Goal: Task Accomplishment & Management: Use online tool/utility

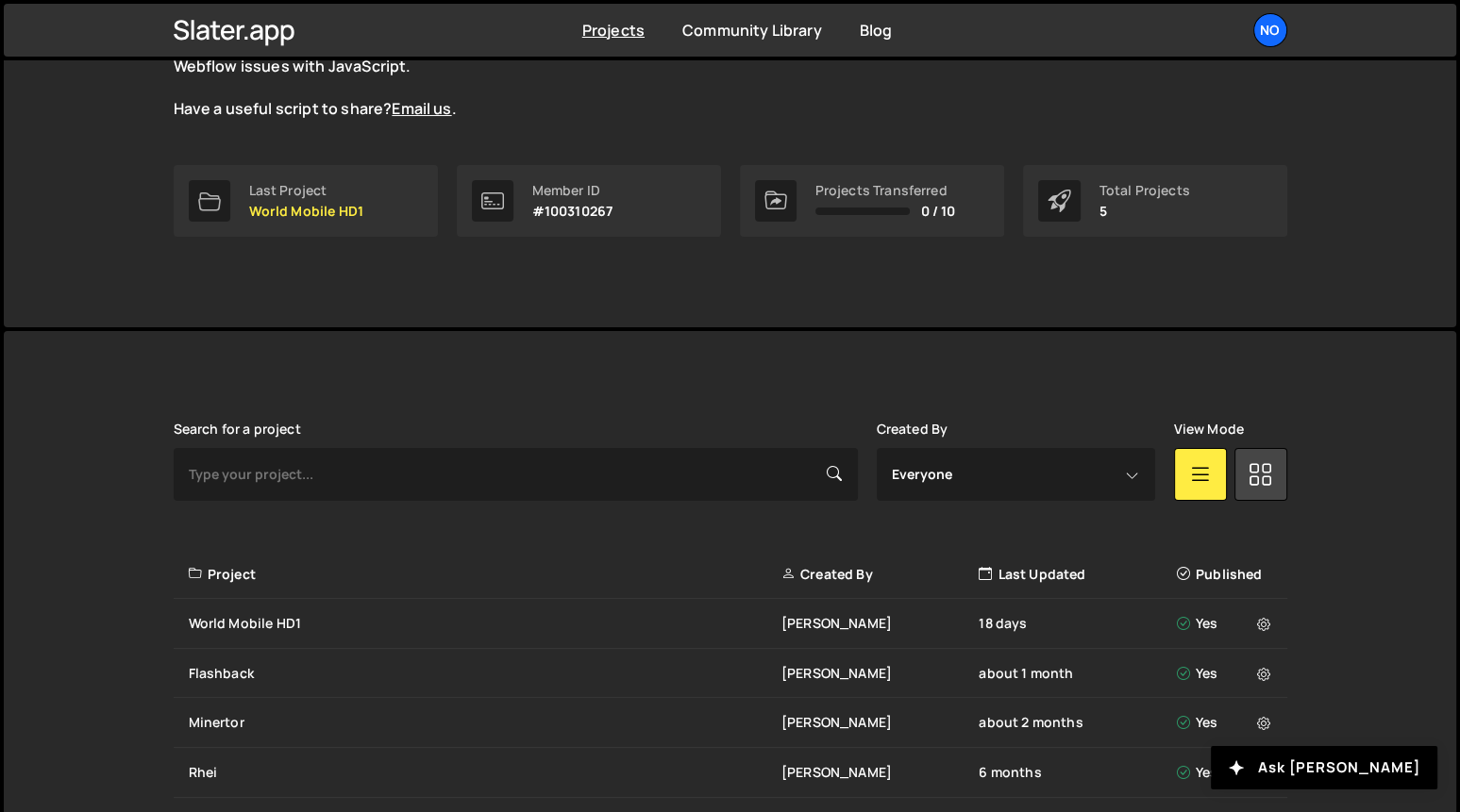
scroll to position [253, 0]
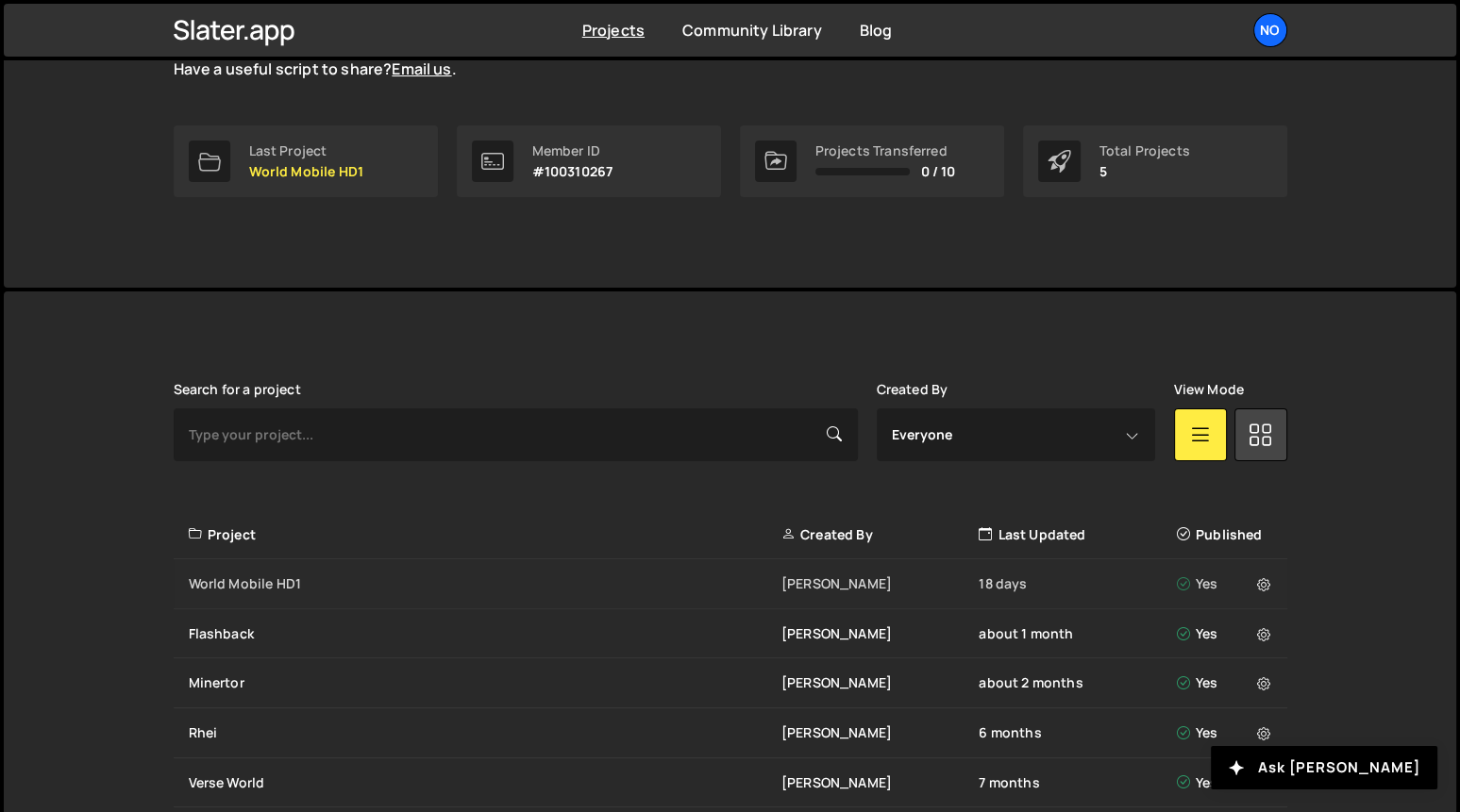
click at [274, 586] on div "World Mobile HD1" at bounding box center [485, 583] width 593 height 19
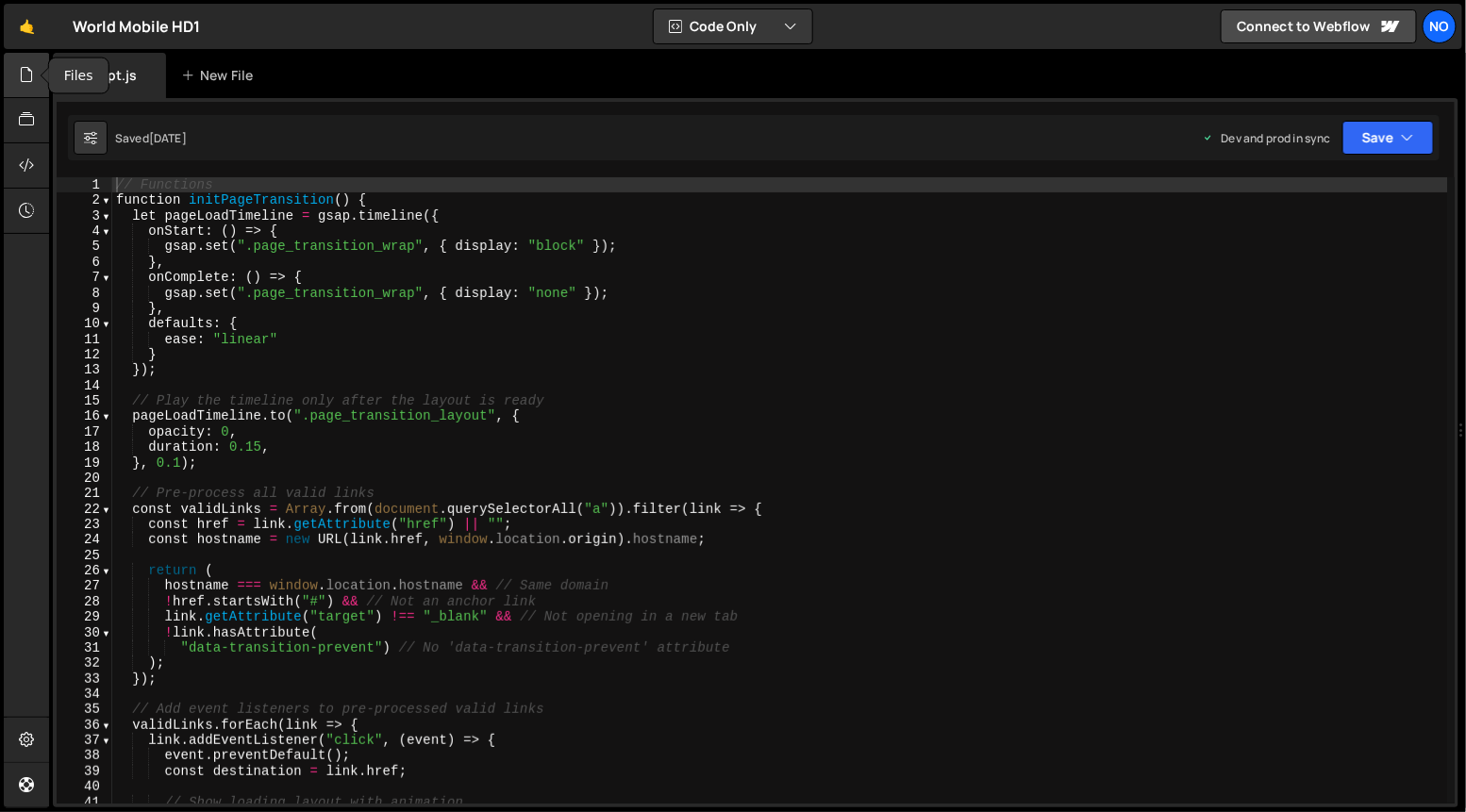
click at [24, 76] on icon at bounding box center [26, 74] width 15 height 21
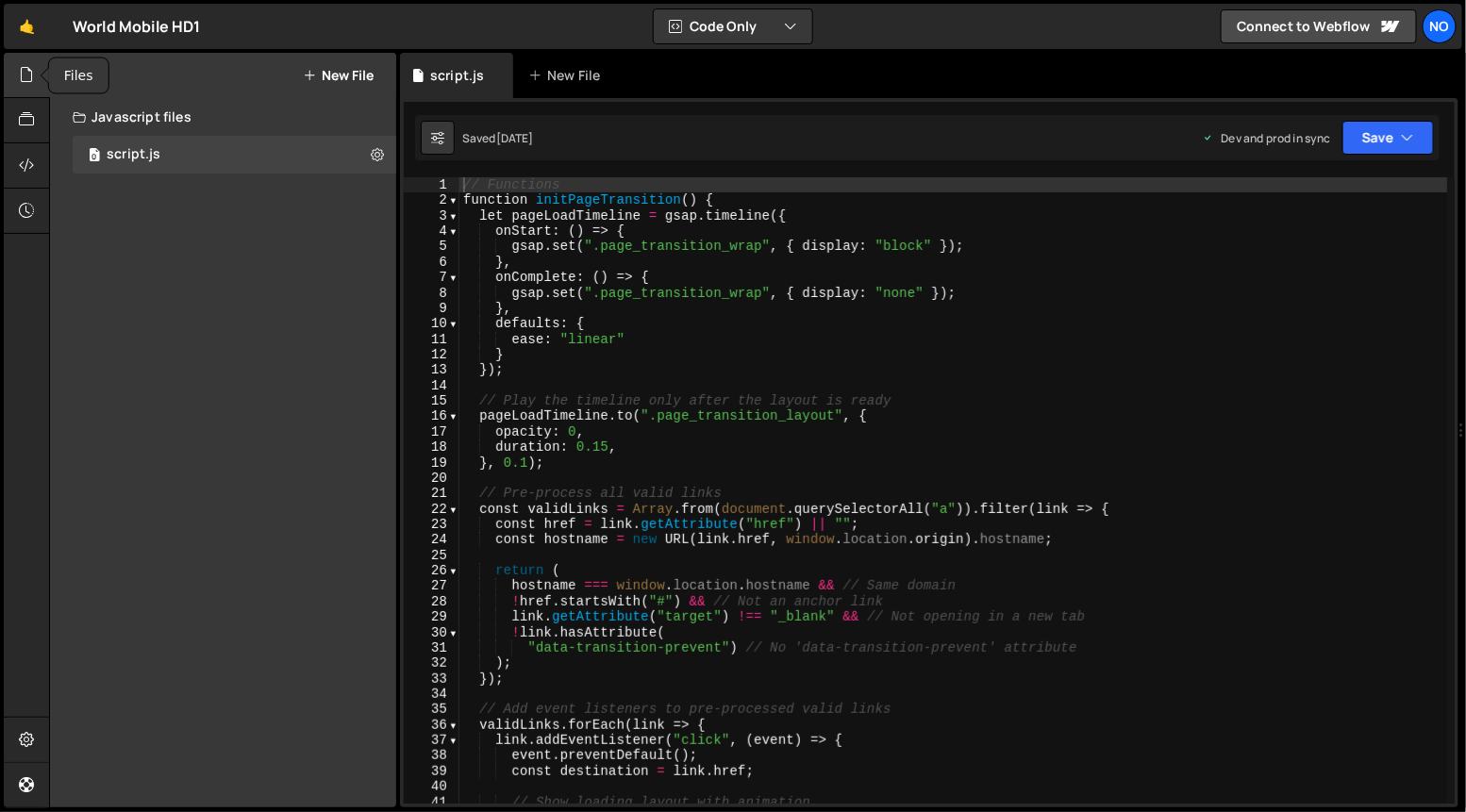
click at [25, 79] on icon at bounding box center [26, 74] width 15 height 21
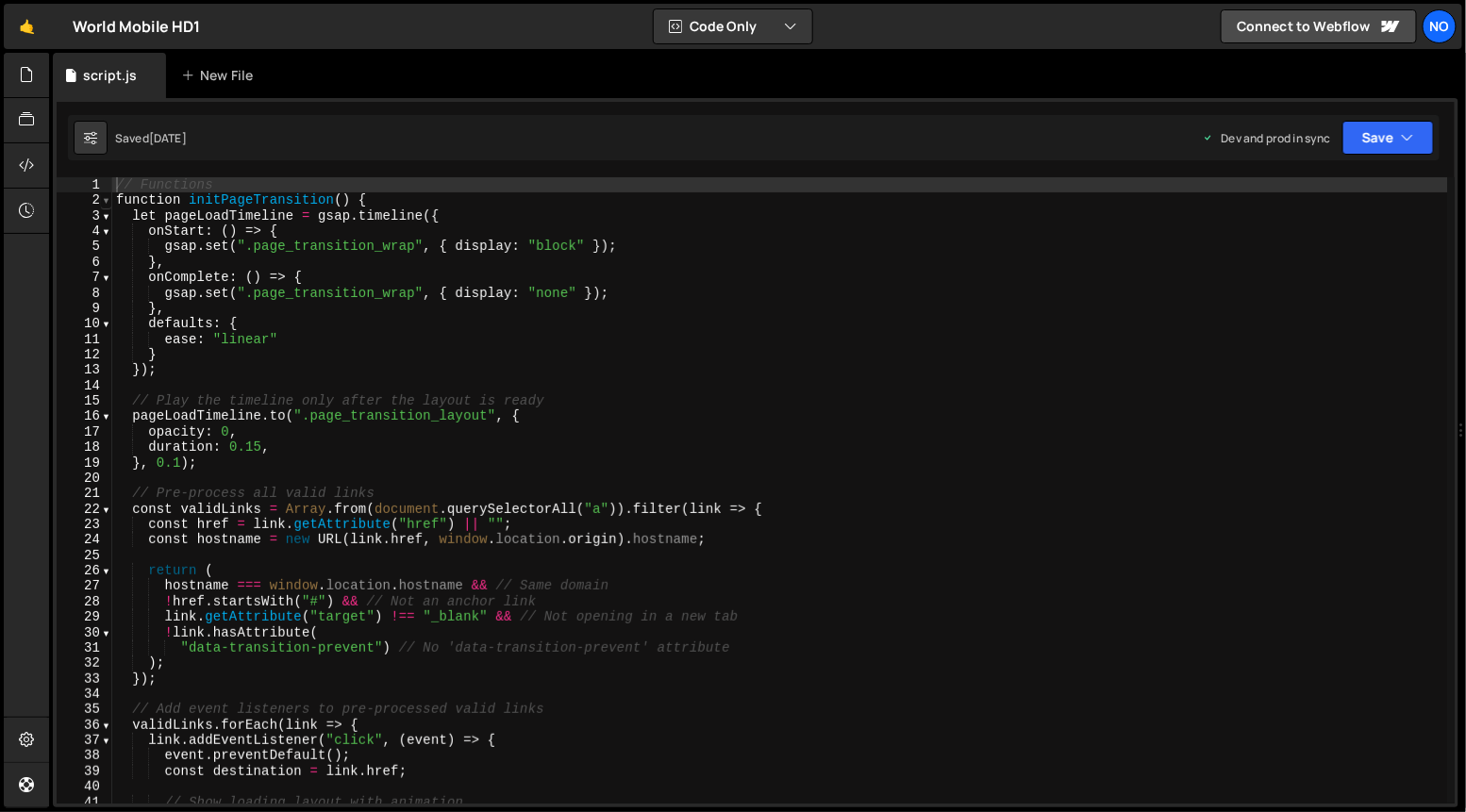
click at [107, 199] on span at bounding box center [106, 199] width 11 height 15
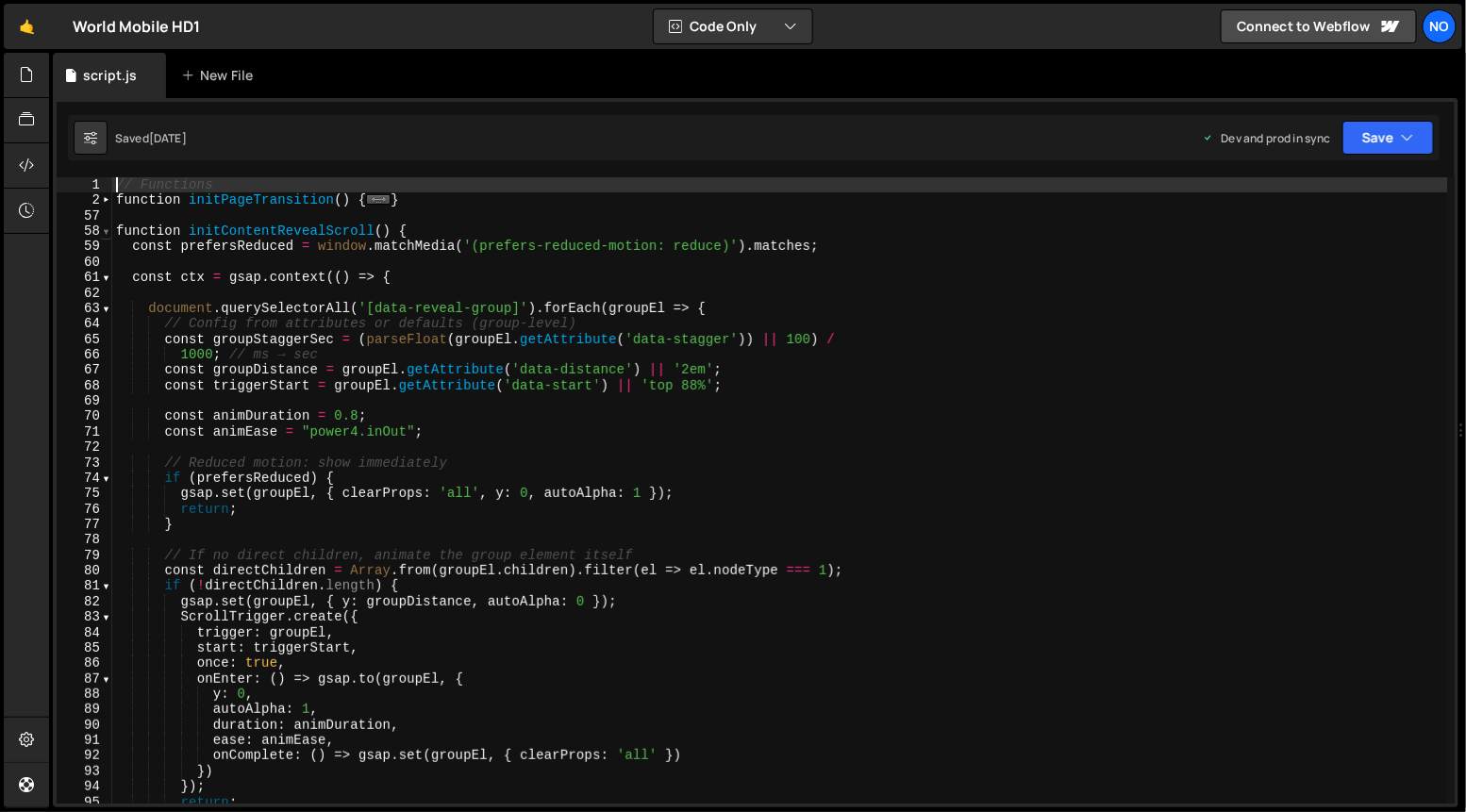
click at [106, 234] on span at bounding box center [106, 231] width 11 height 15
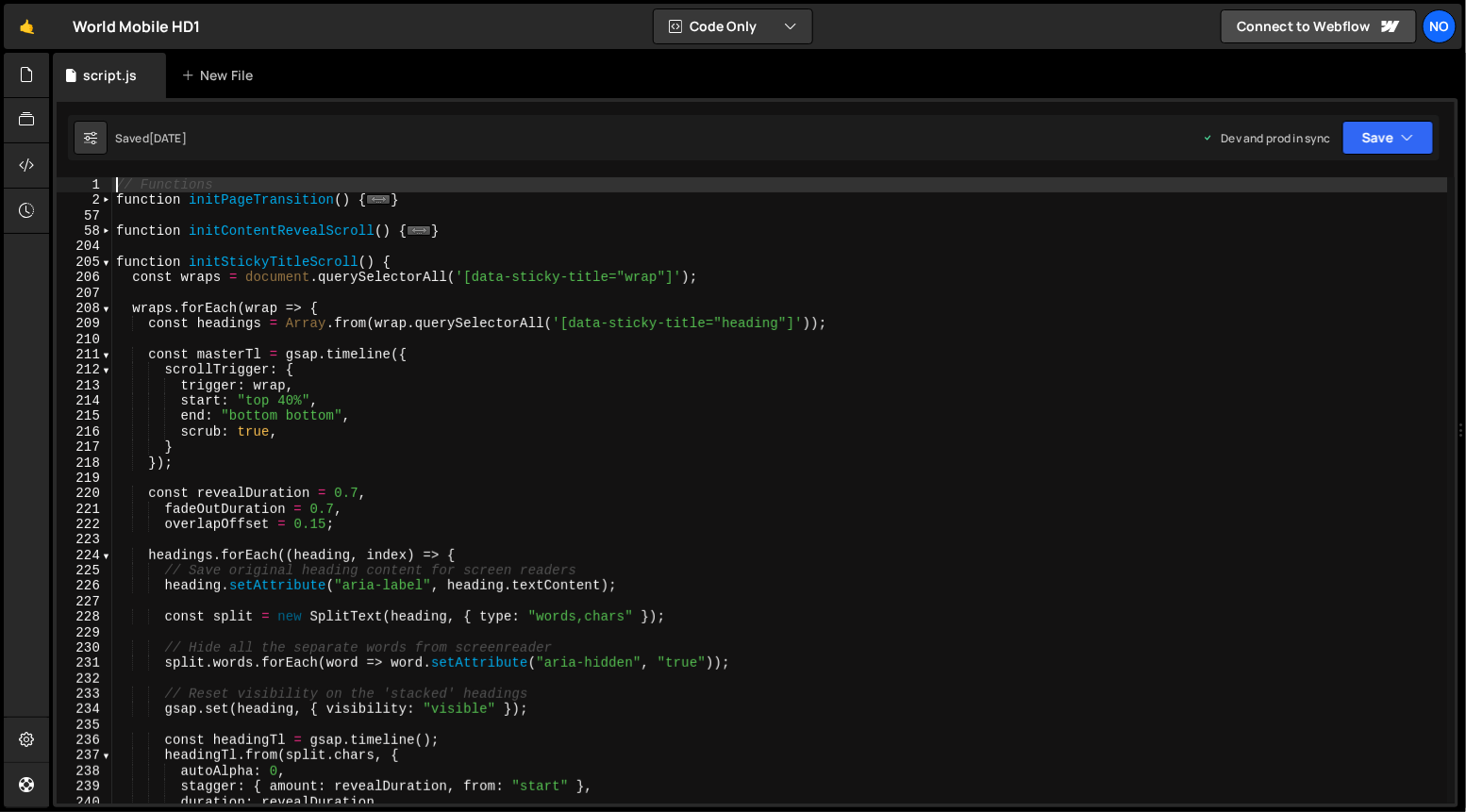
click at [106, 270] on div "206" at bounding box center [84, 277] width 56 height 15
click at [111, 263] on div "// Functions 1 2 57 58 204 205 206 207 208 209 210 211 212 213 214 215 216 217 …" at bounding box center [756, 491] width 1398 height 626
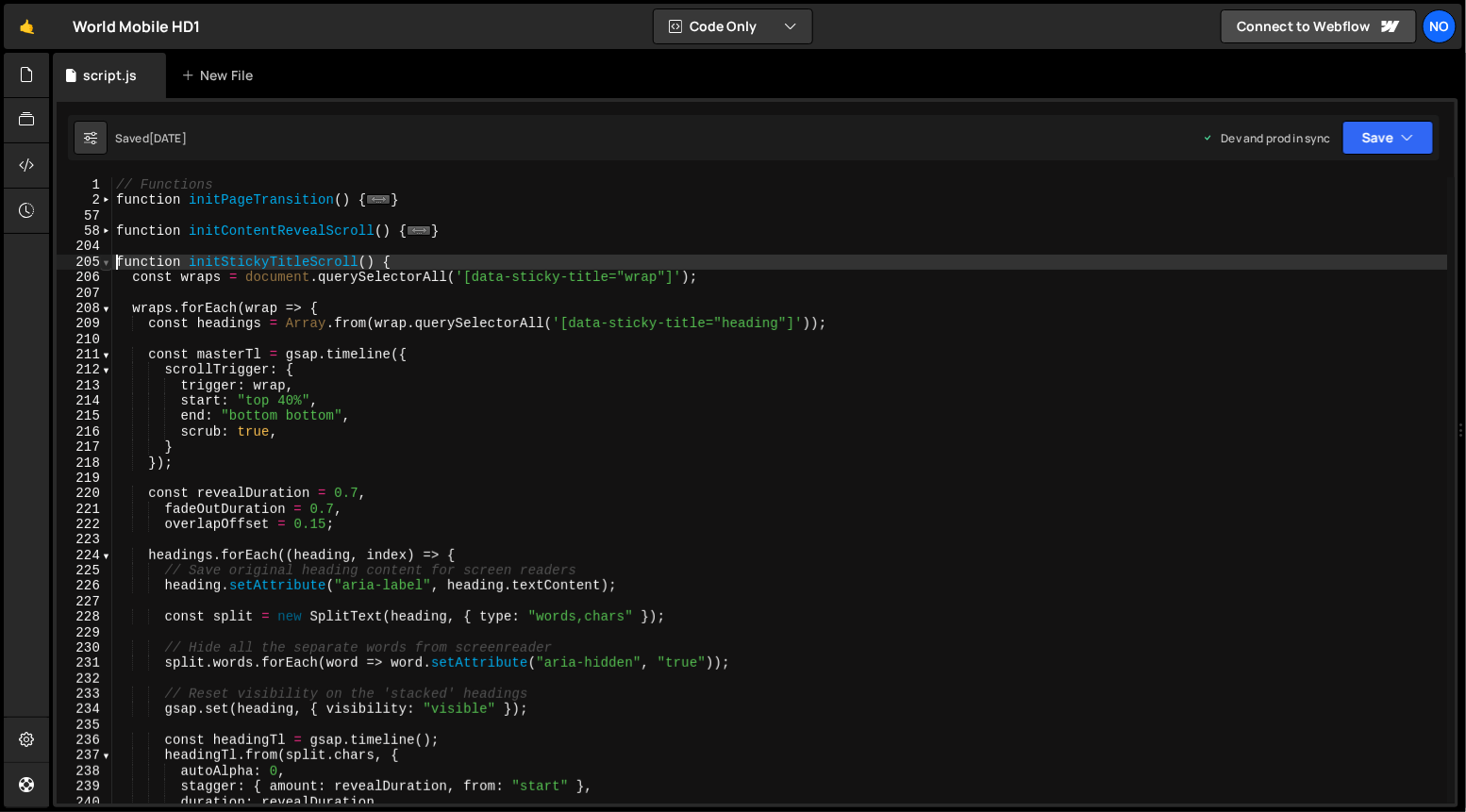
click at [104, 264] on span at bounding box center [106, 261] width 11 height 15
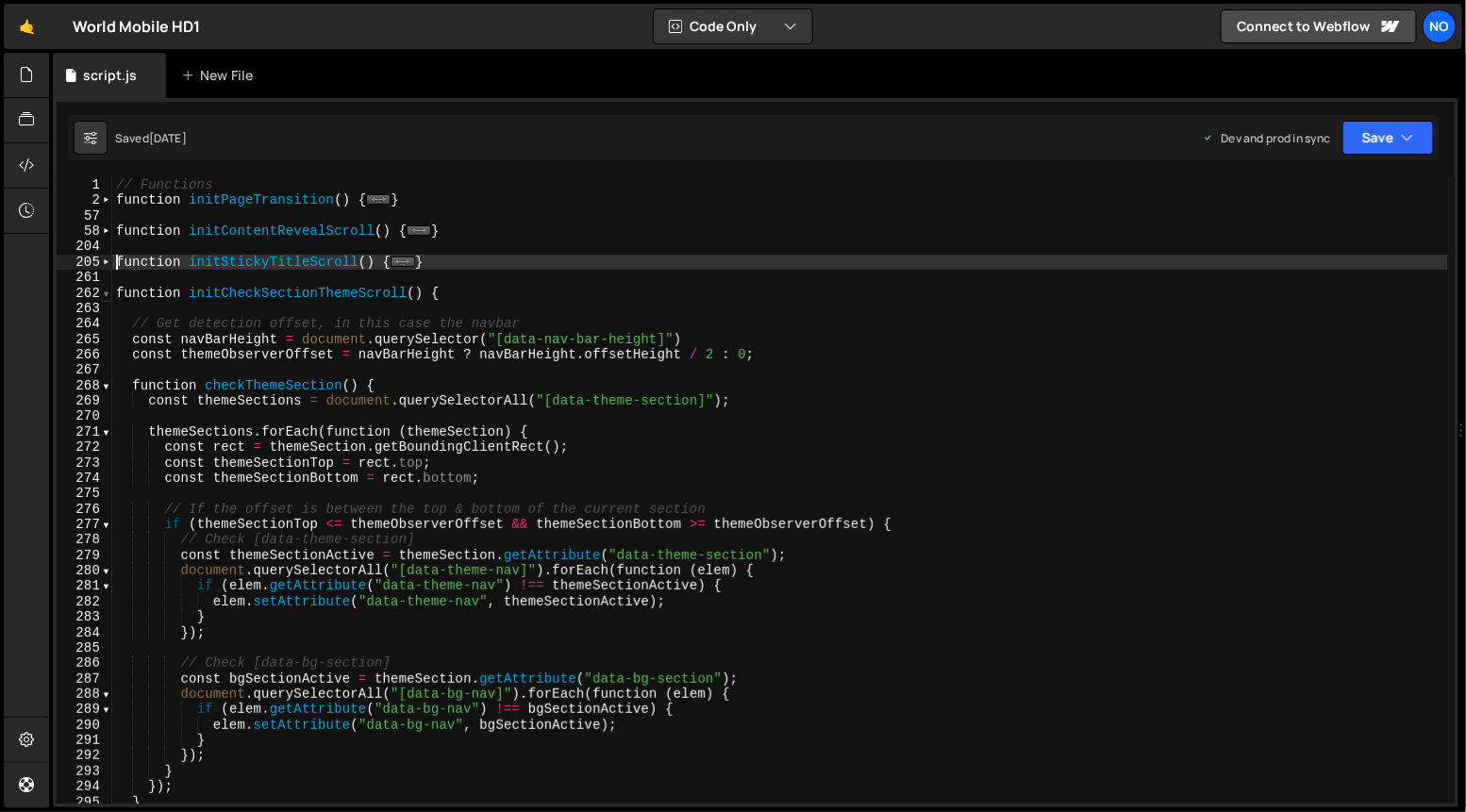
click at [105, 297] on span at bounding box center [106, 293] width 11 height 15
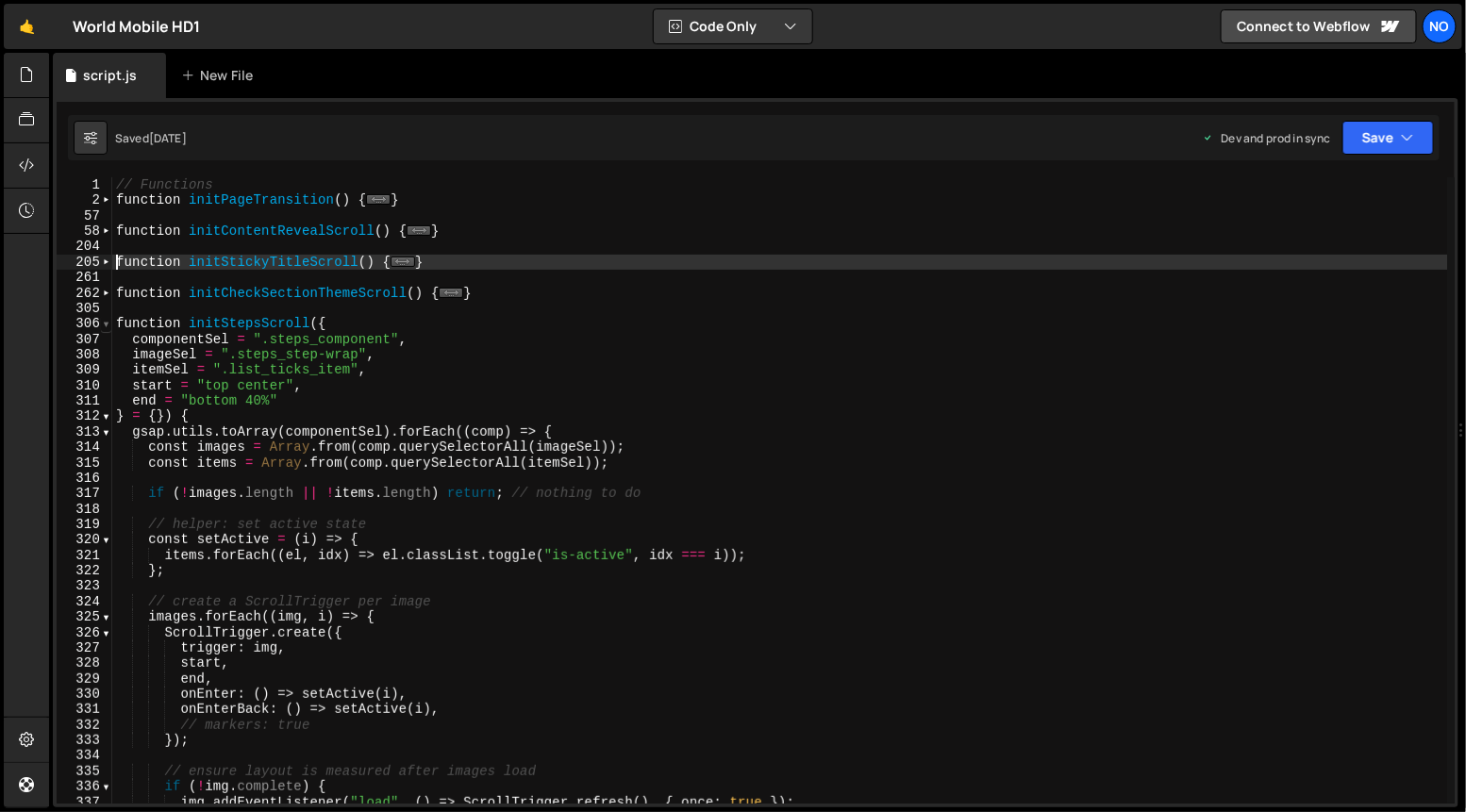
click at [105, 324] on span at bounding box center [106, 323] width 11 height 15
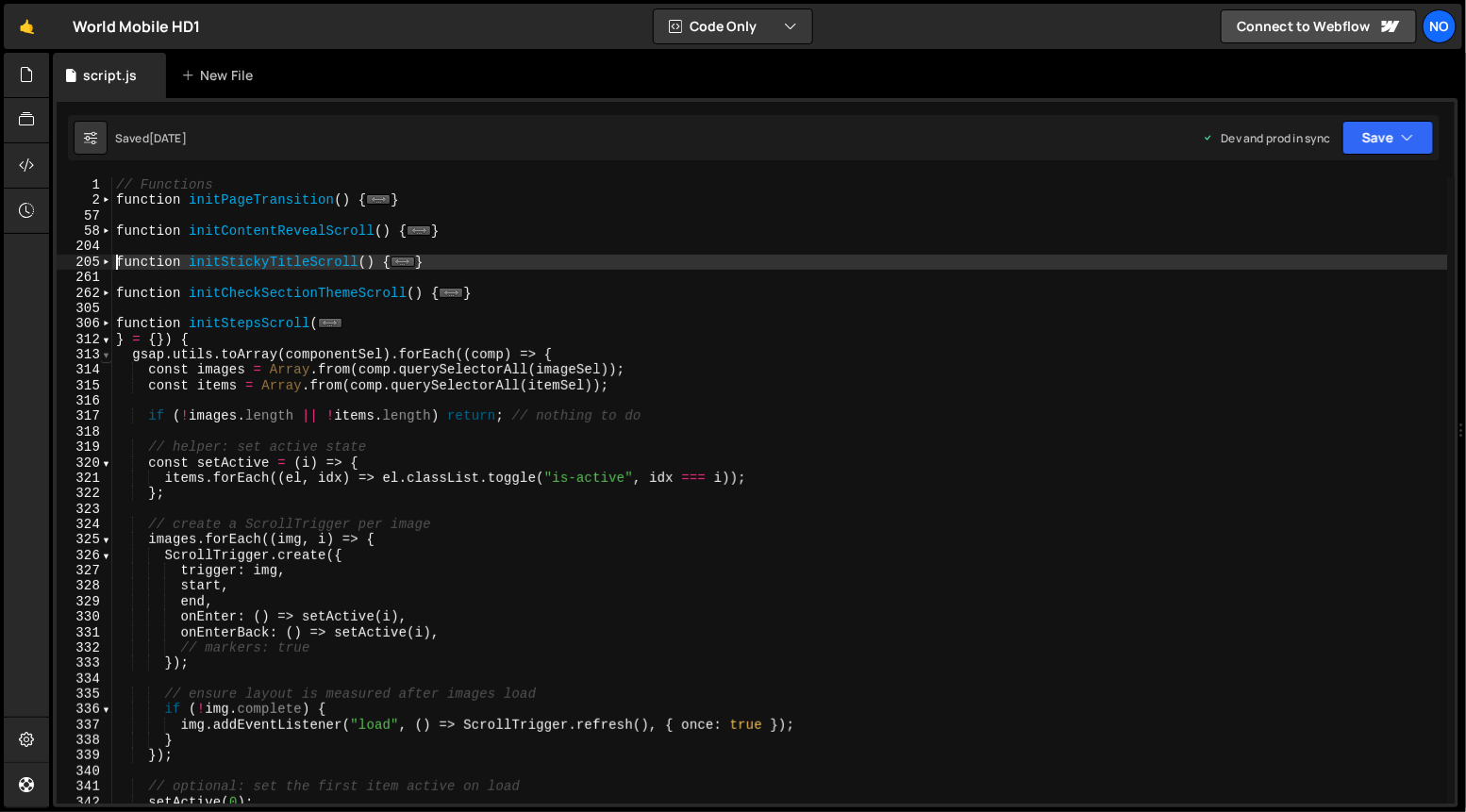
click at [106, 352] on span at bounding box center [106, 354] width 11 height 15
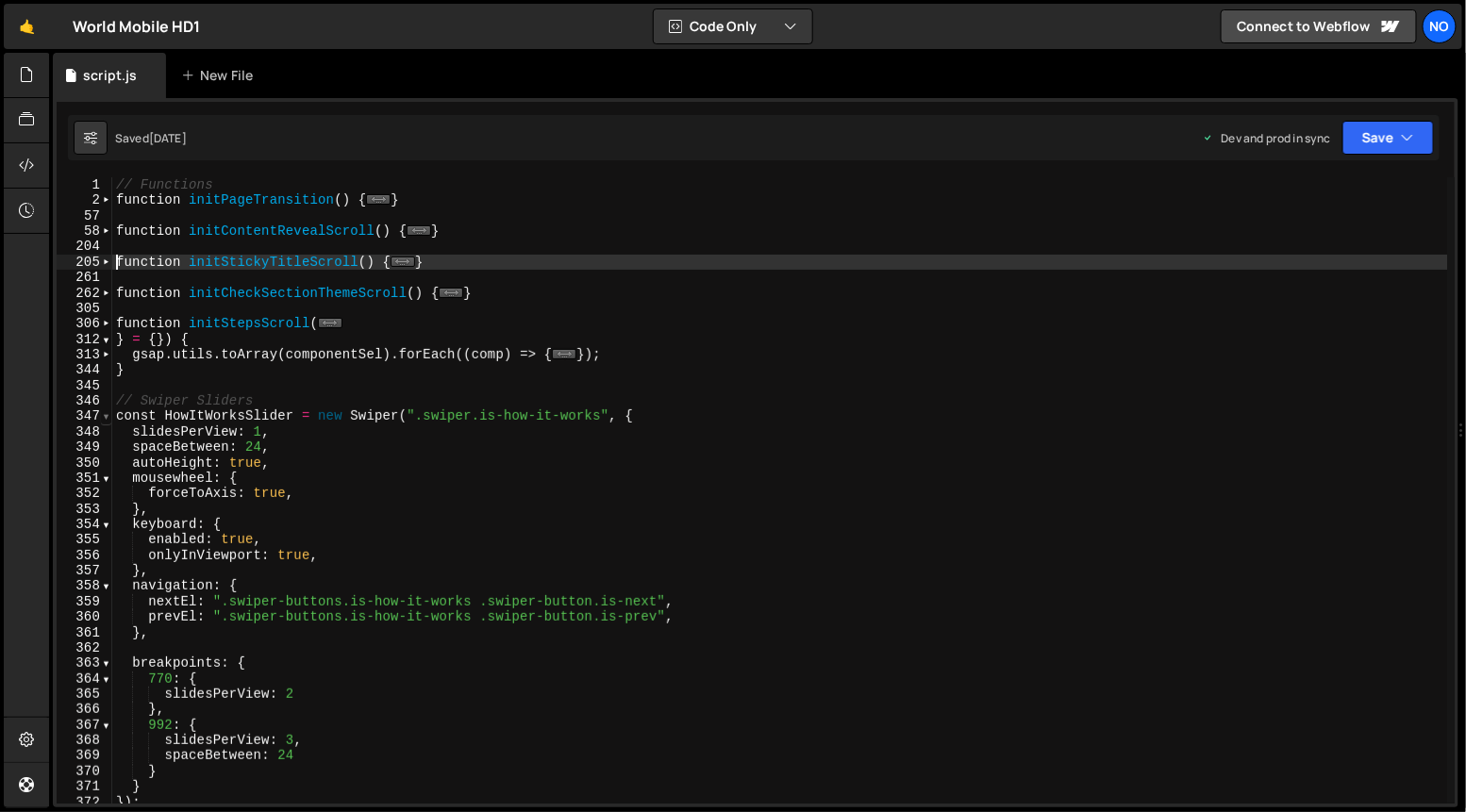
click at [104, 417] on span at bounding box center [106, 415] width 11 height 15
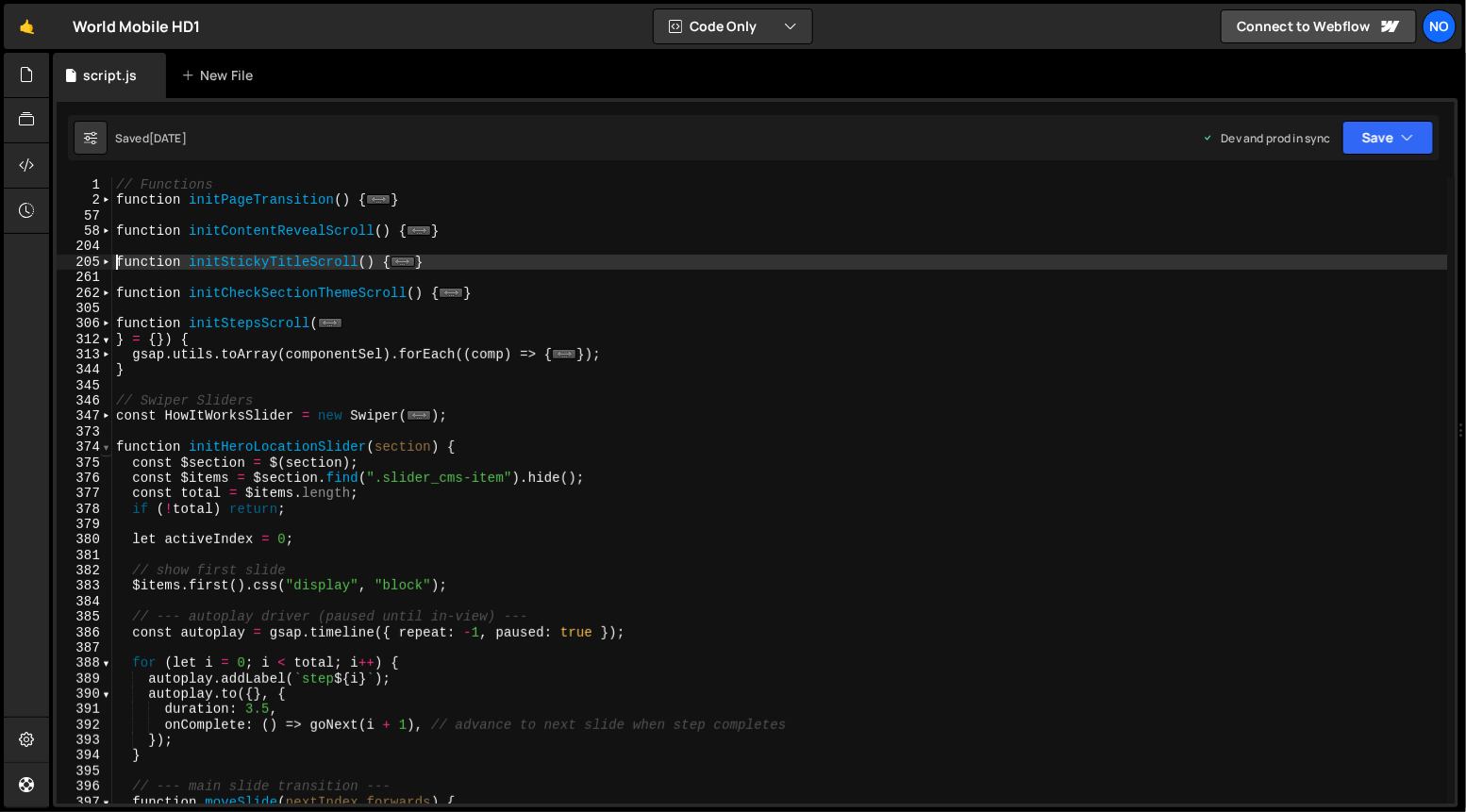
click at [108, 451] on span at bounding box center [106, 447] width 11 height 15
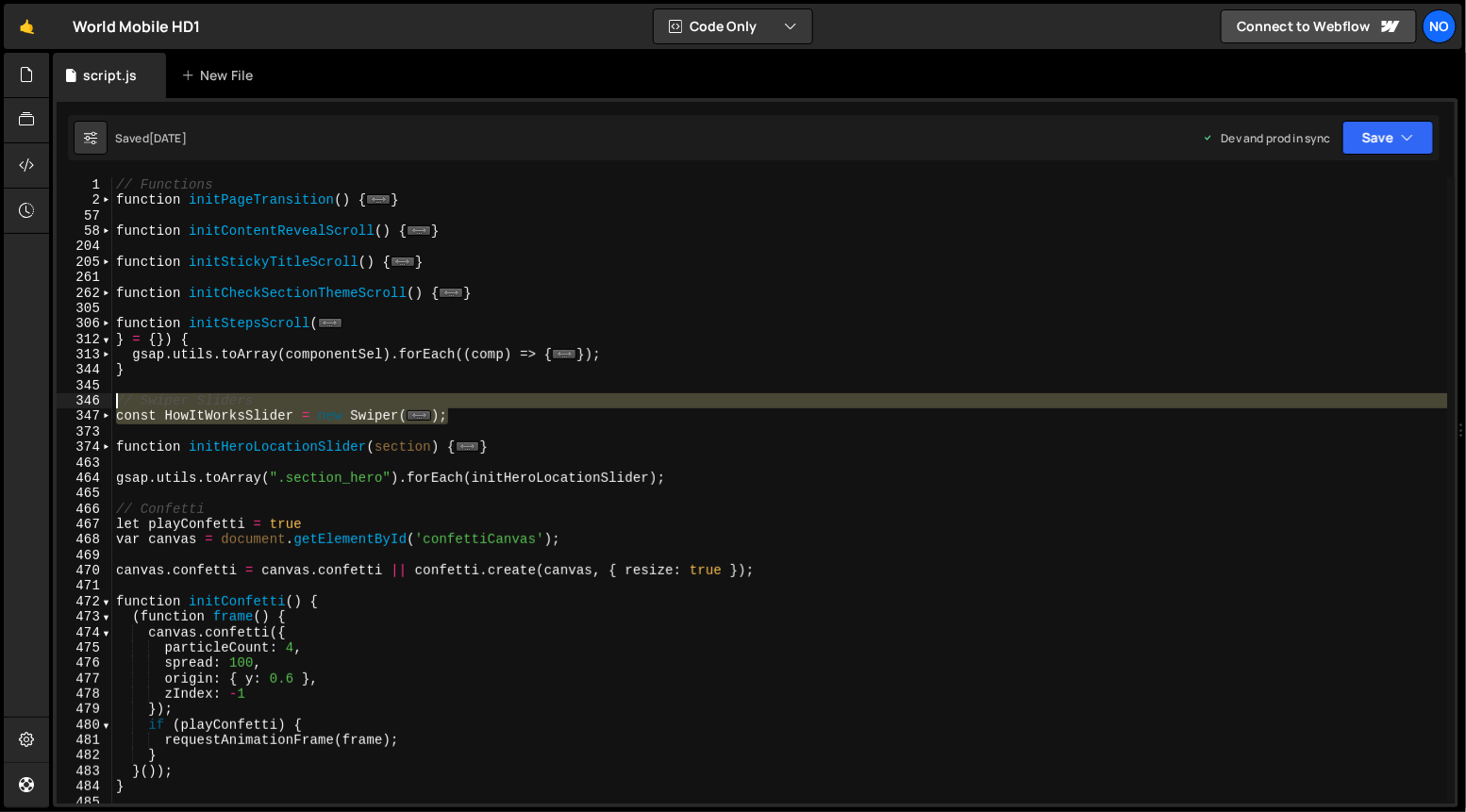
drag, startPoint x: 515, startPoint y: 423, endPoint x: 123, endPoint y: 415, distance: 392.1
click at [110, 402] on div "function initStickyTitleScroll() { 1 2 57 58 204 205 261 262 305 306 312 313 34…" at bounding box center [756, 491] width 1398 height 626
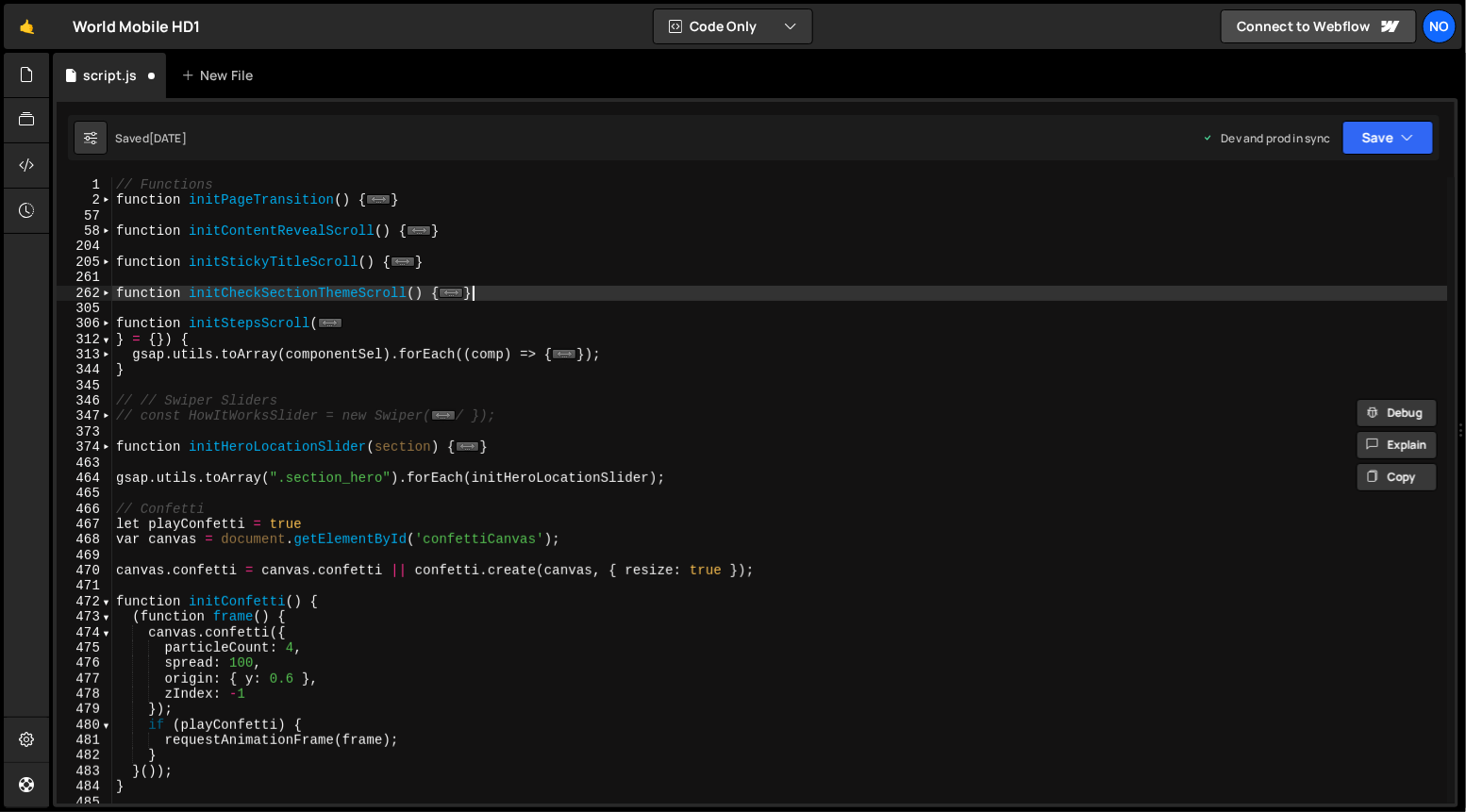
click at [505, 294] on div "// Functions function initPageTransition ( ) { ... } function initContentReveal…" at bounding box center [780, 507] width 1336 height 659
type textarea "}"
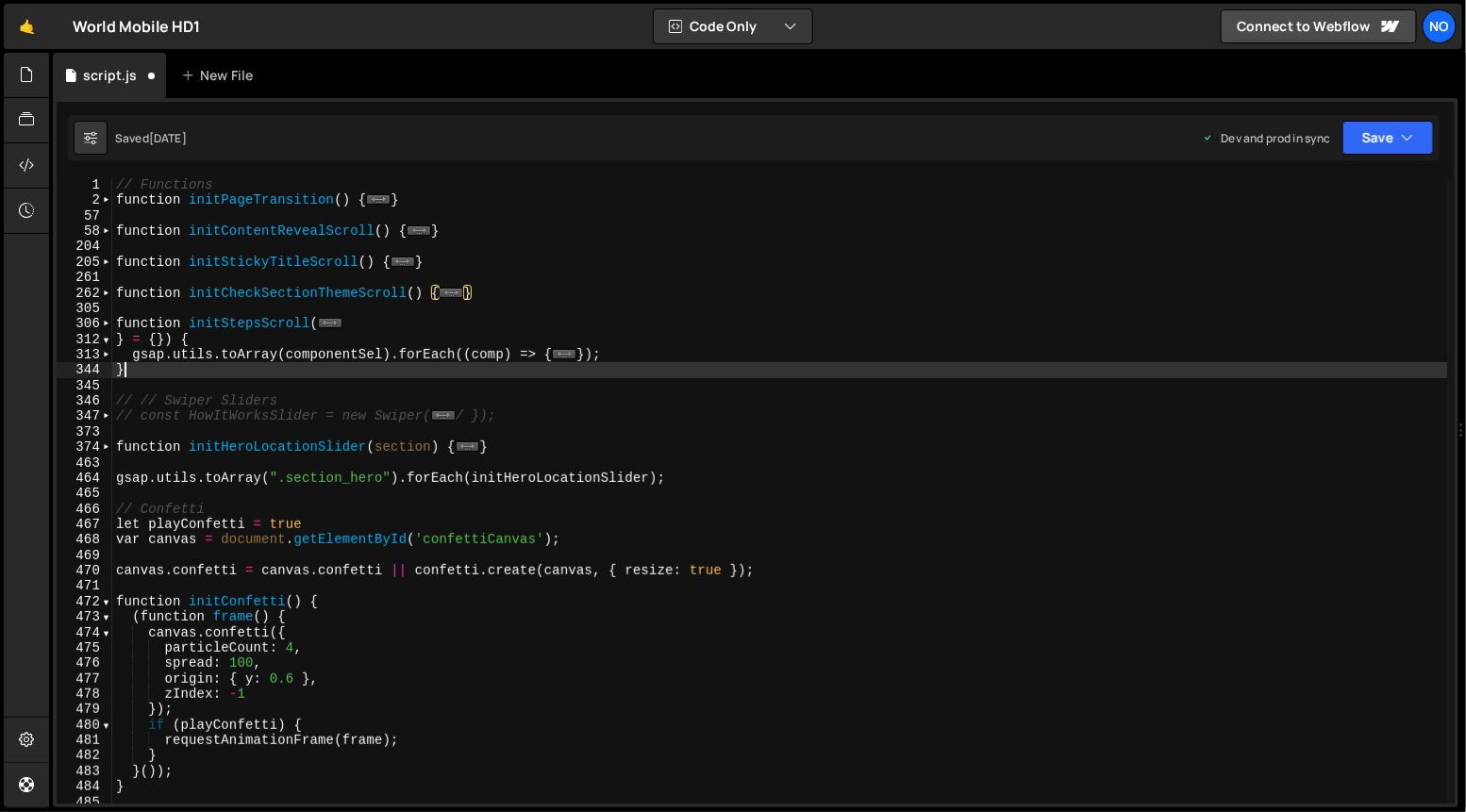
click at [448, 374] on div "// Functions function initPageTransition ( ) { ... } function initContentReveal…" at bounding box center [780, 507] width 1336 height 659
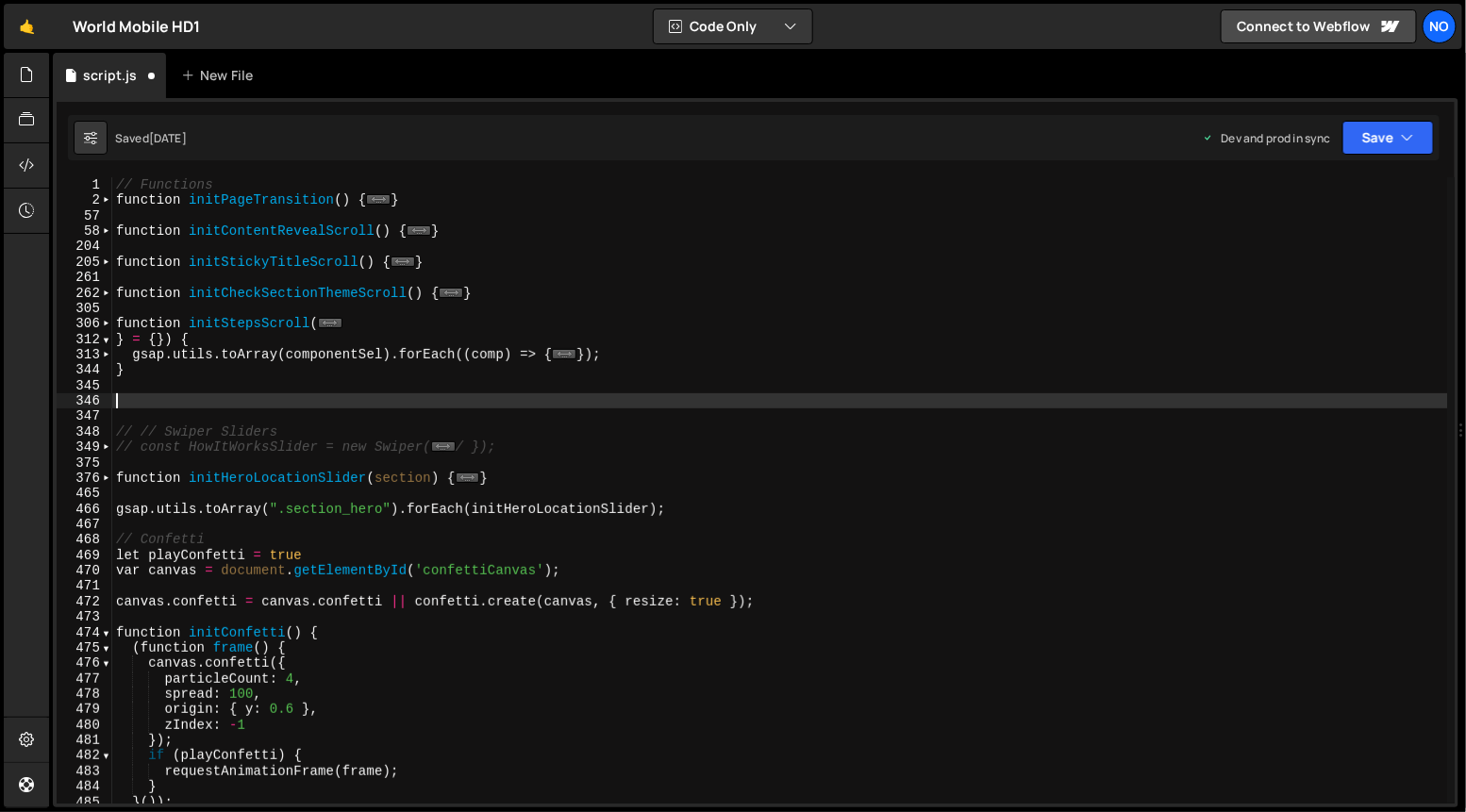
paste textarea "});"
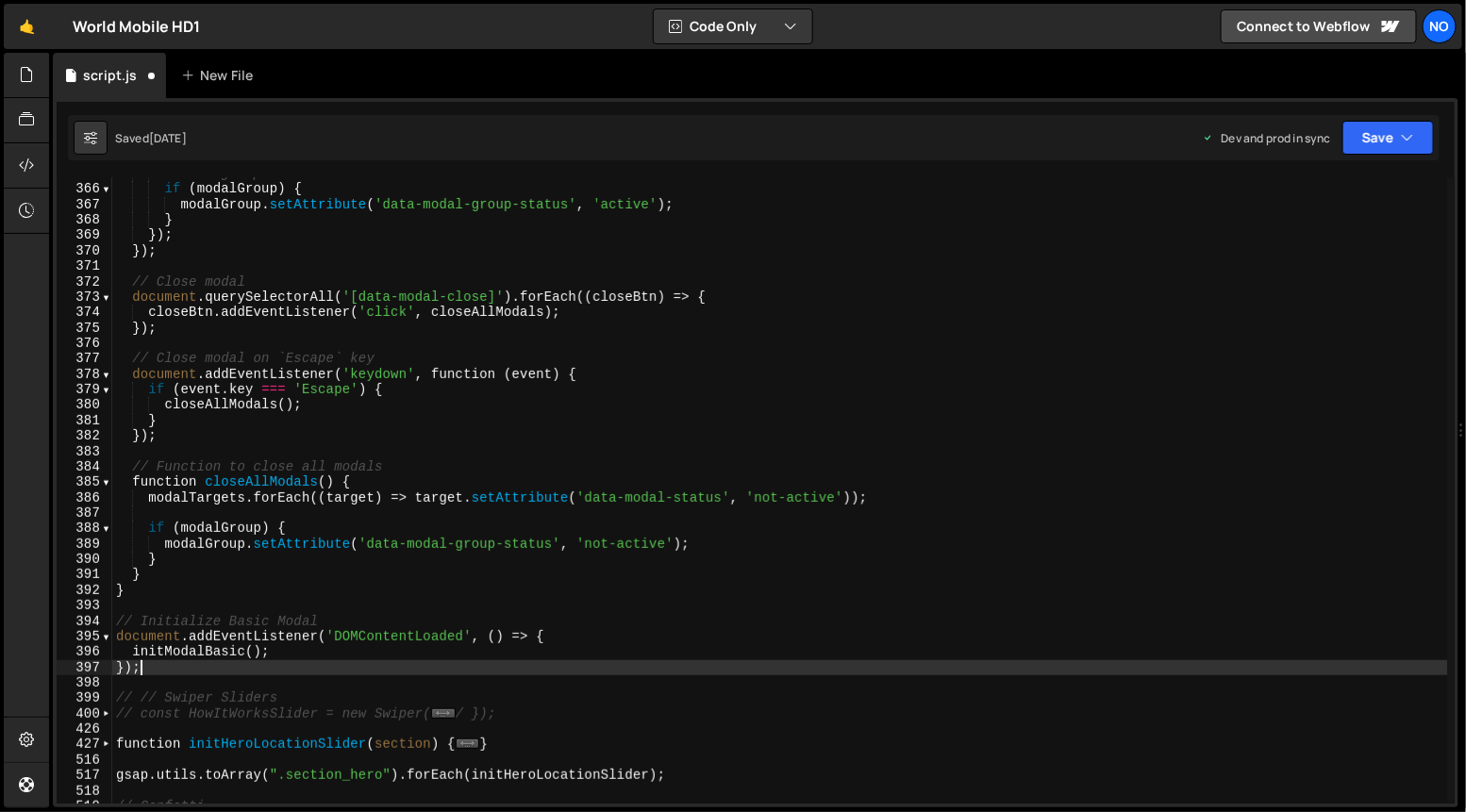
scroll to position [521, 0]
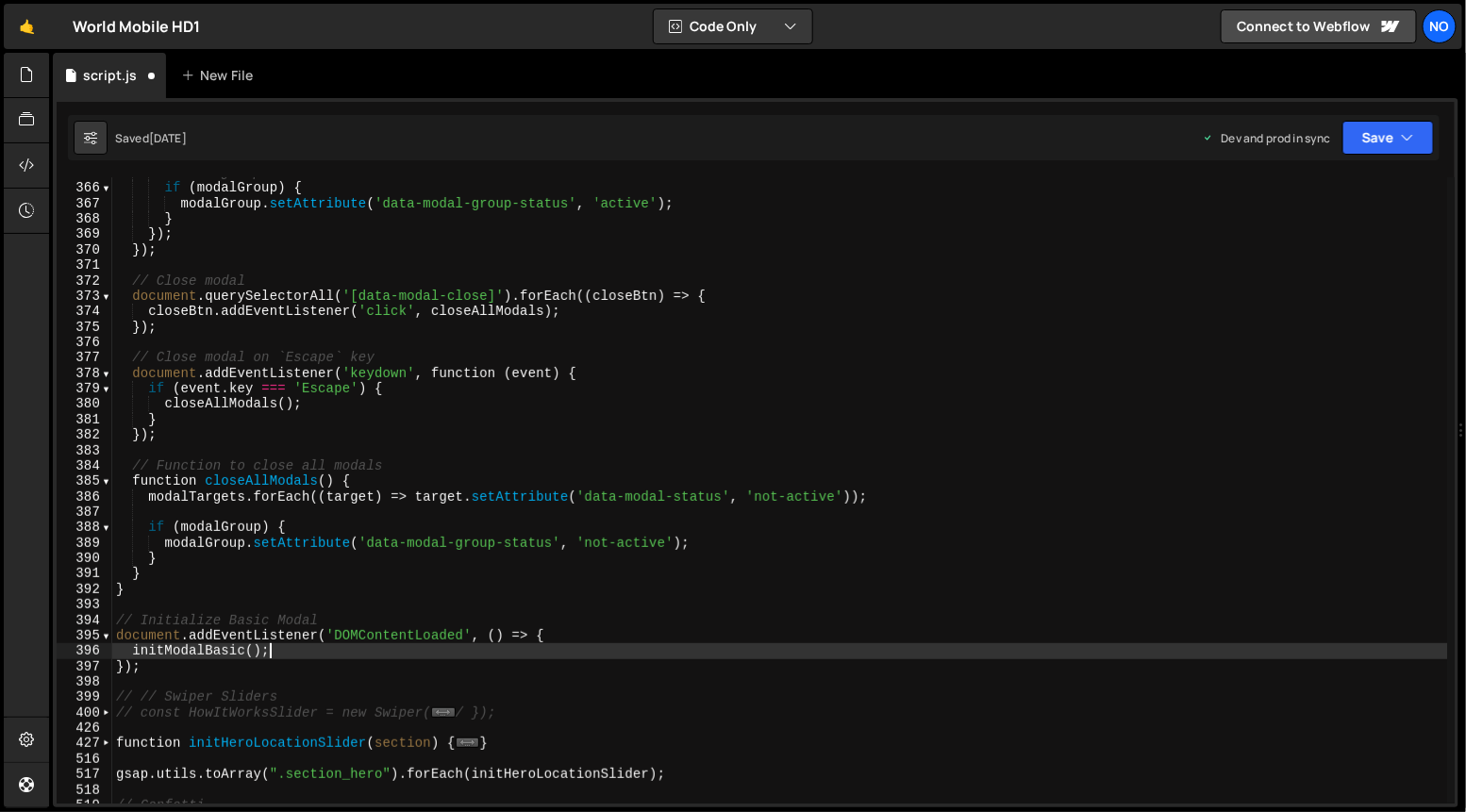
drag, startPoint x: 271, startPoint y: 657, endPoint x: 256, endPoint y: 677, distance: 25.0
click at [271, 657] on div "// Set group to active if ( modalGroup ) { modalGroup . setAttribute ( 'data-mo…" at bounding box center [780, 494] width 1336 height 659
click at [132, 648] on div "// Set group to active if ( modalGroup ) { modalGroup . setAttribute ( 'data-mo…" at bounding box center [780, 494] width 1336 height 659
click at [215, 670] on div "// Set group to active if ( modalGroup ) { modalGroup . setAttribute ( 'data-mo…" at bounding box center [780, 494] width 1336 height 659
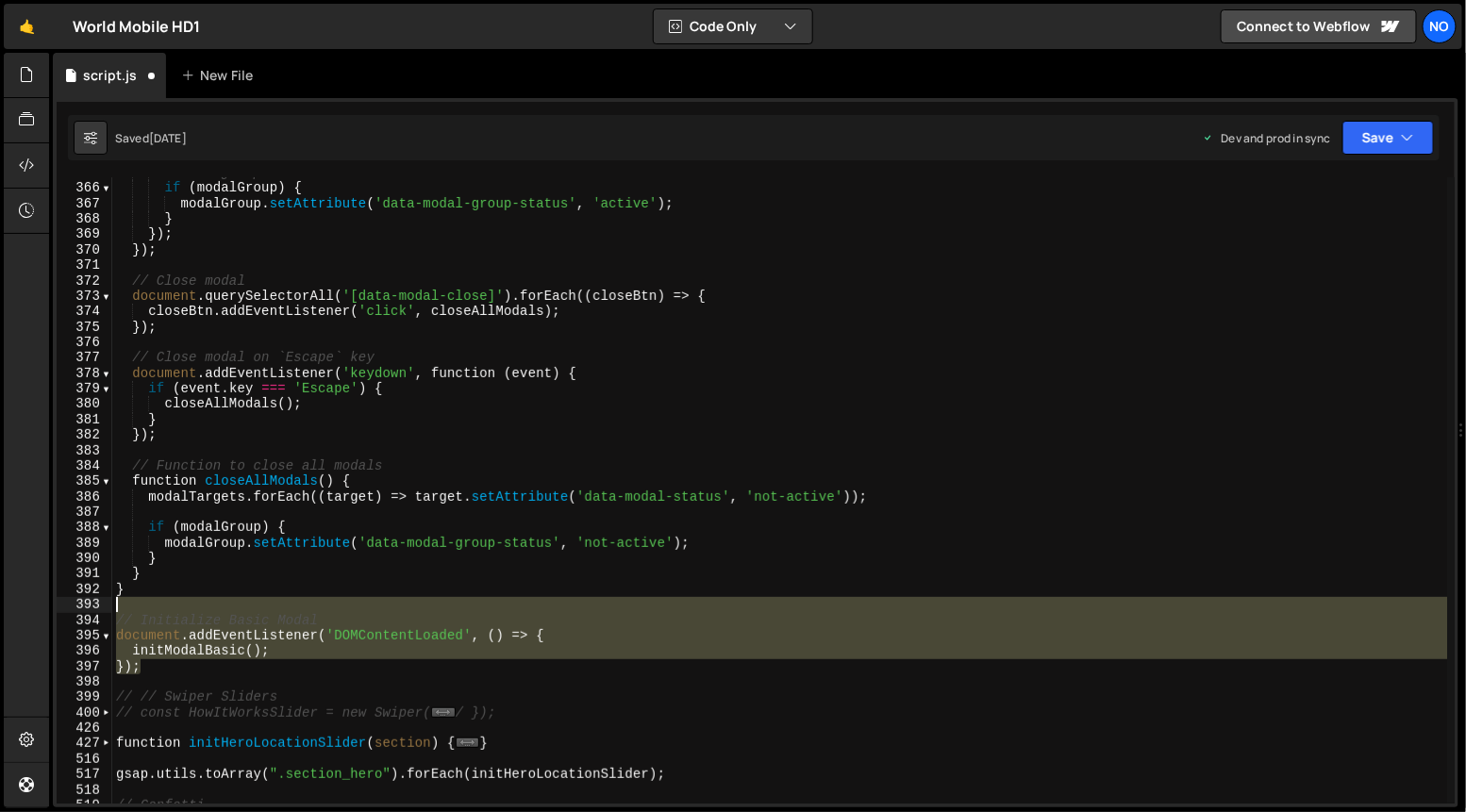
click at [216, 601] on div "// Set group to active if ( modalGroup ) { modalGroup . setAttribute ( 'data-mo…" at bounding box center [780, 494] width 1336 height 659
type textarea "// Initialize Basic Modal"
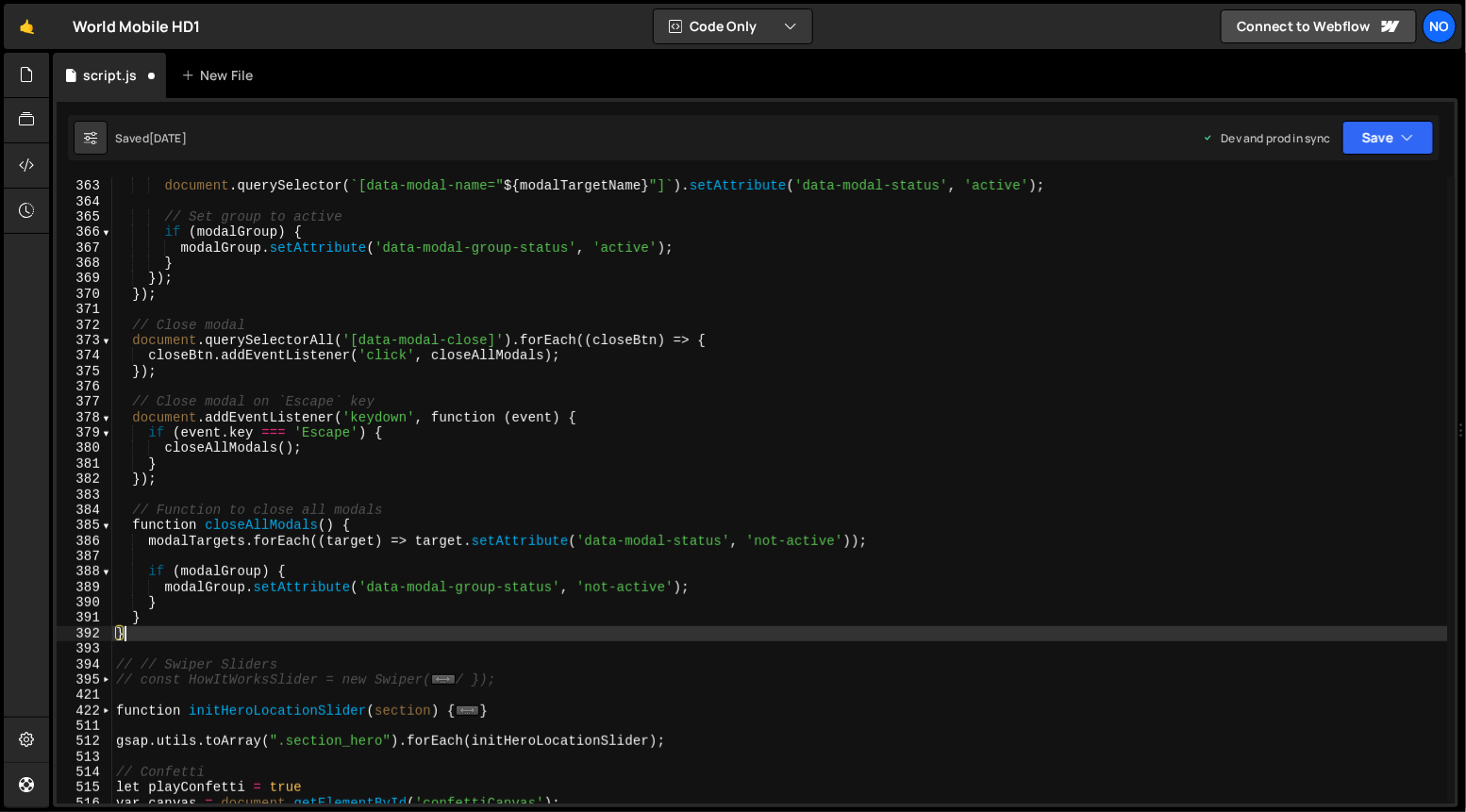
scroll to position [481, 0]
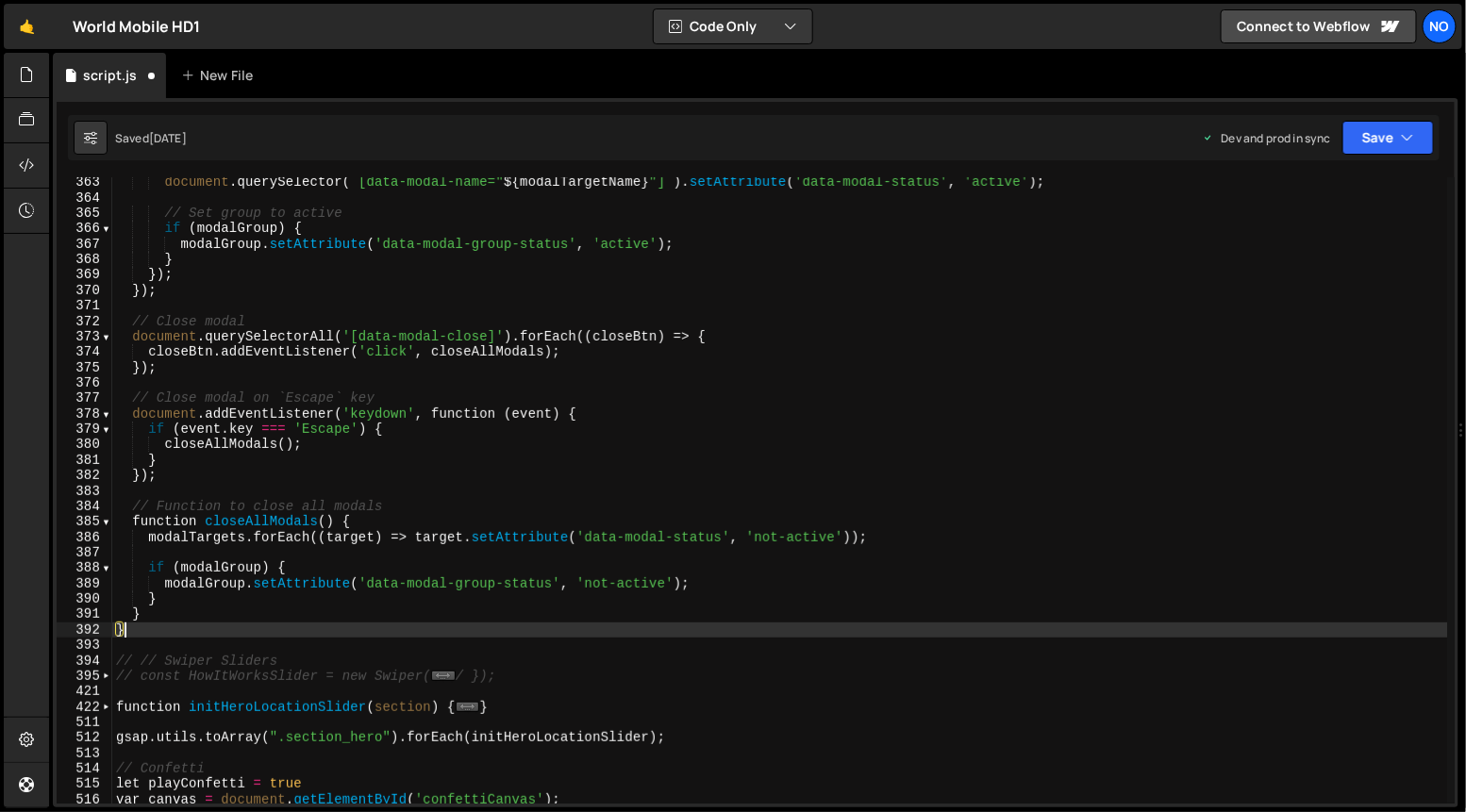
click at [160, 659] on div "document . querySelector ( ` [data-modal-name=" ${ modalTargetName } "] ` ) . s…" at bounding box center [780, 504] width 1336 height 659
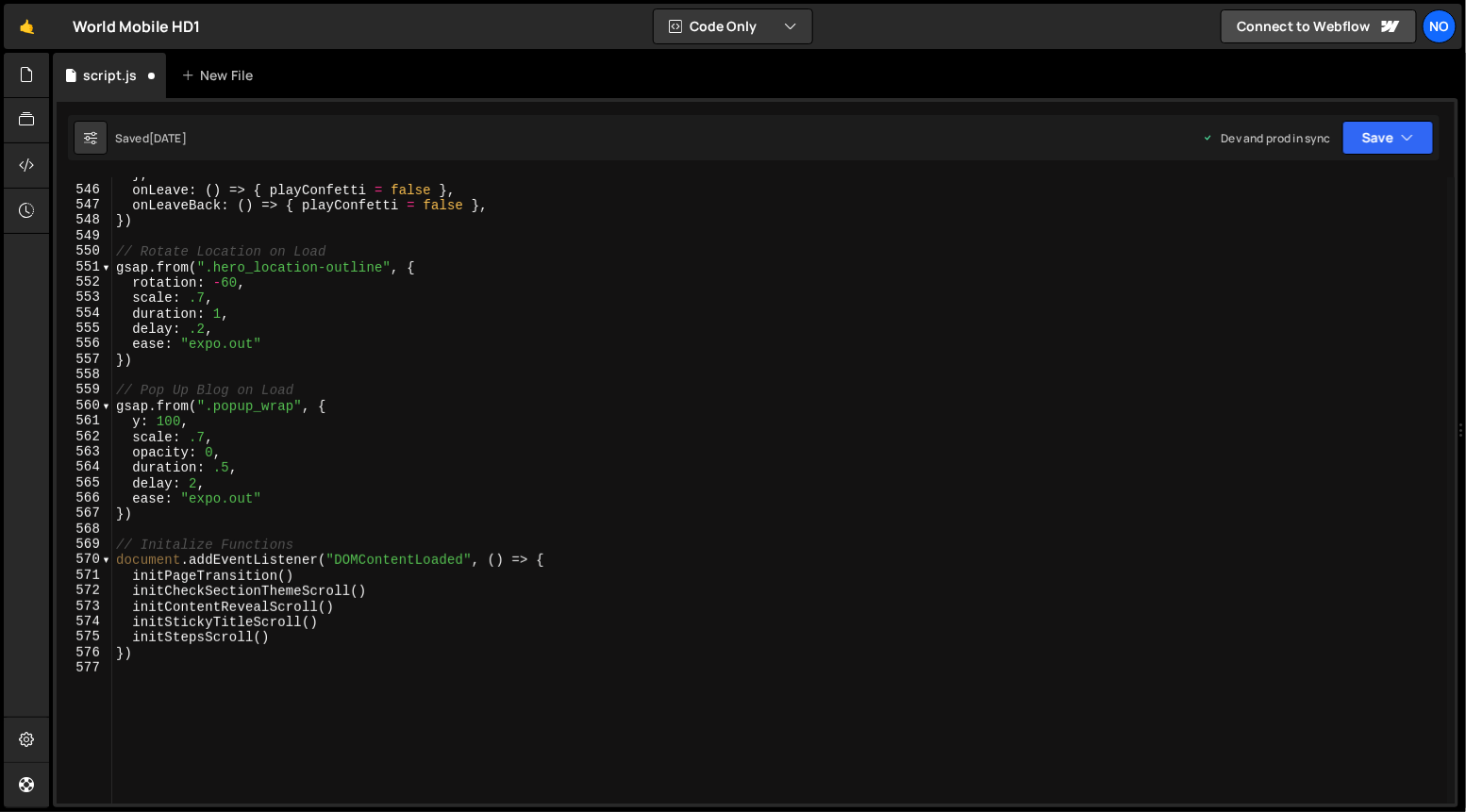
scroll to position [1562, 0]
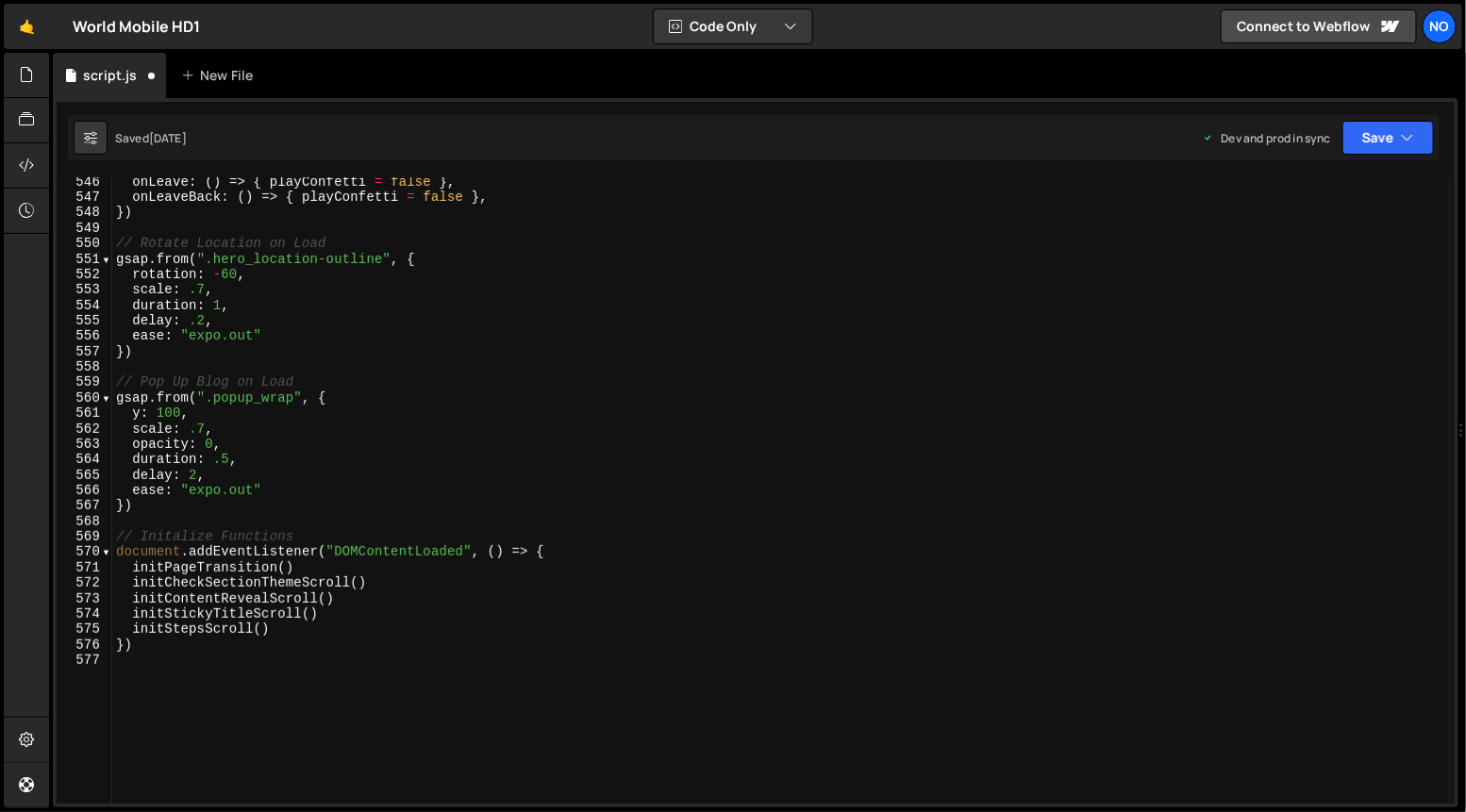
click at [302, 618] on div "onLeave : ( ) => { playConfetti = false } , onLeaveBack : ( ) => { playConfetti…" at bounding box center [780, 504] width 1336 height 659
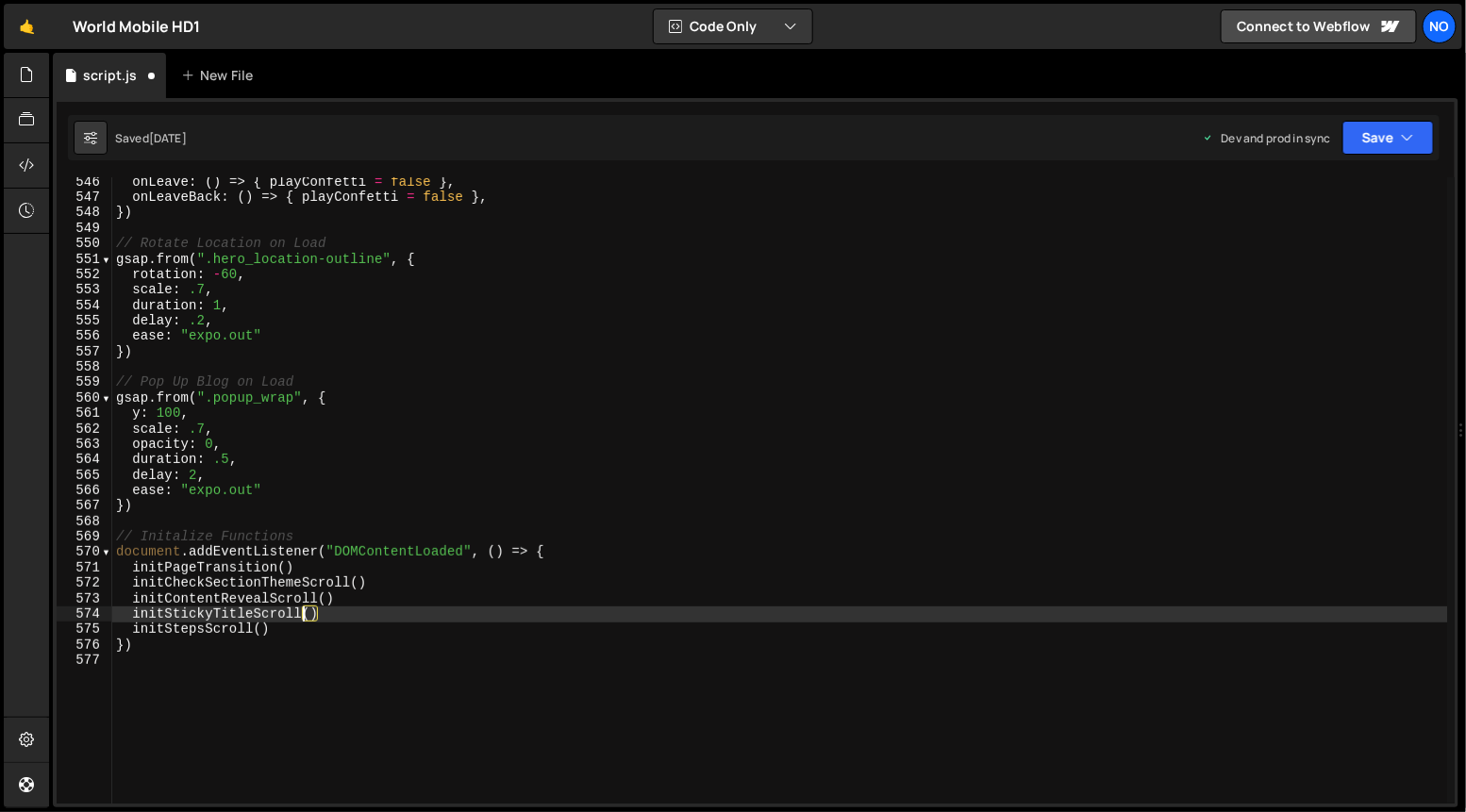
type textarea "initStepsScroll()"
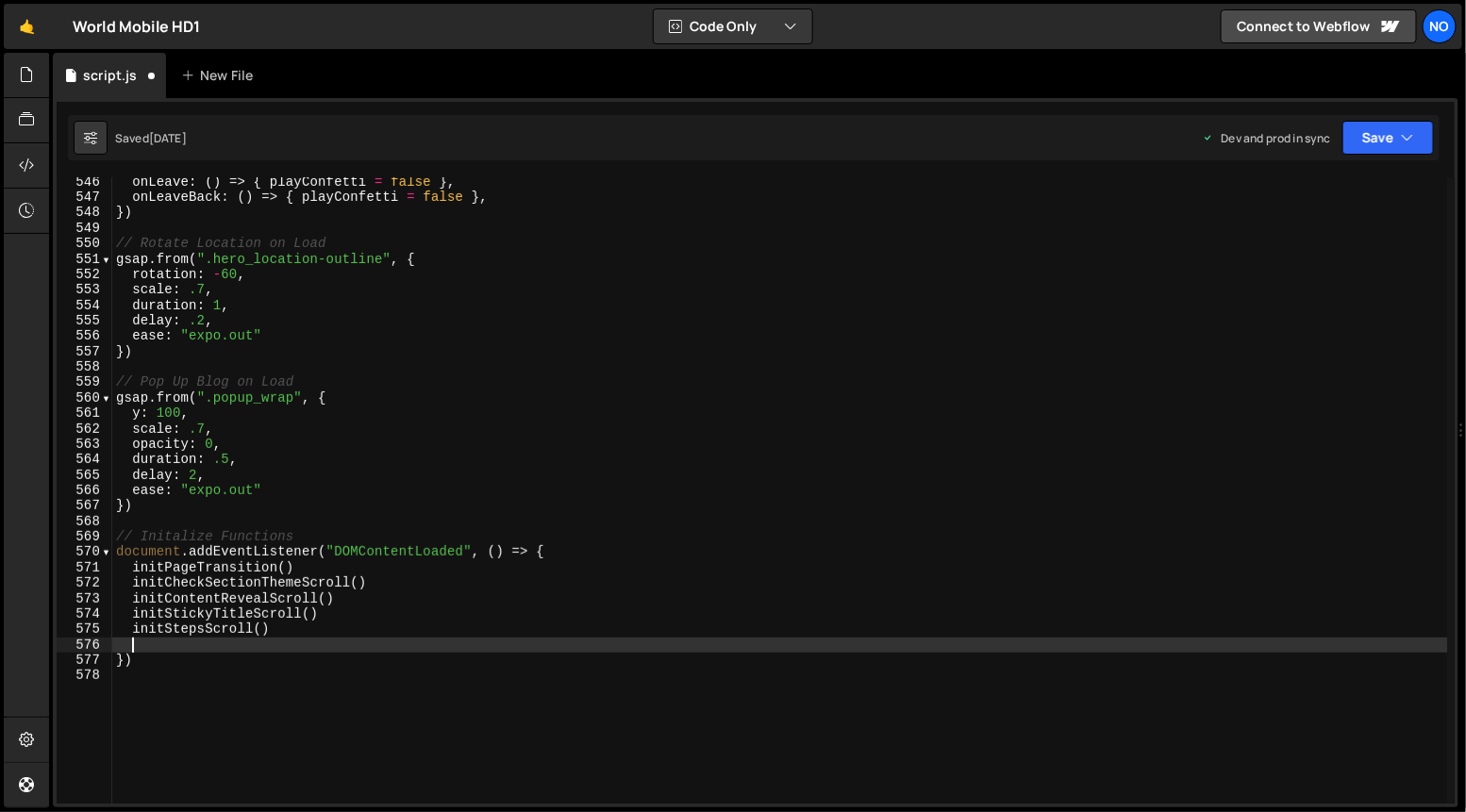
paste textarea "initModalBasic();"
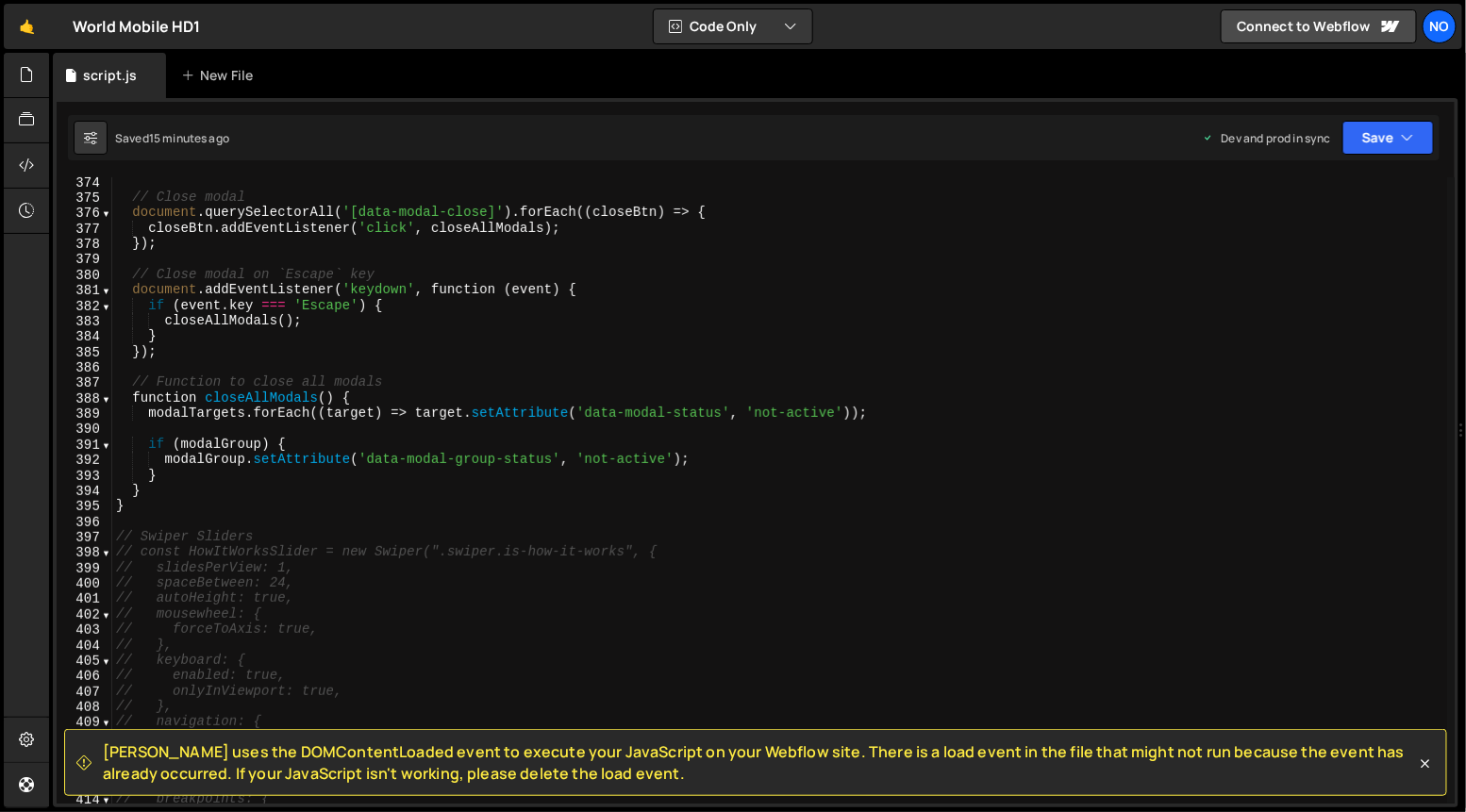
scroll to position [5760, 0]
click at [167, 505] on div "// Close modal document . querySelectorAll ( '[data-modal-close]' ) . forEach (…" at bounding box center [780, 506] width 1336 height 659
type textarea "}"
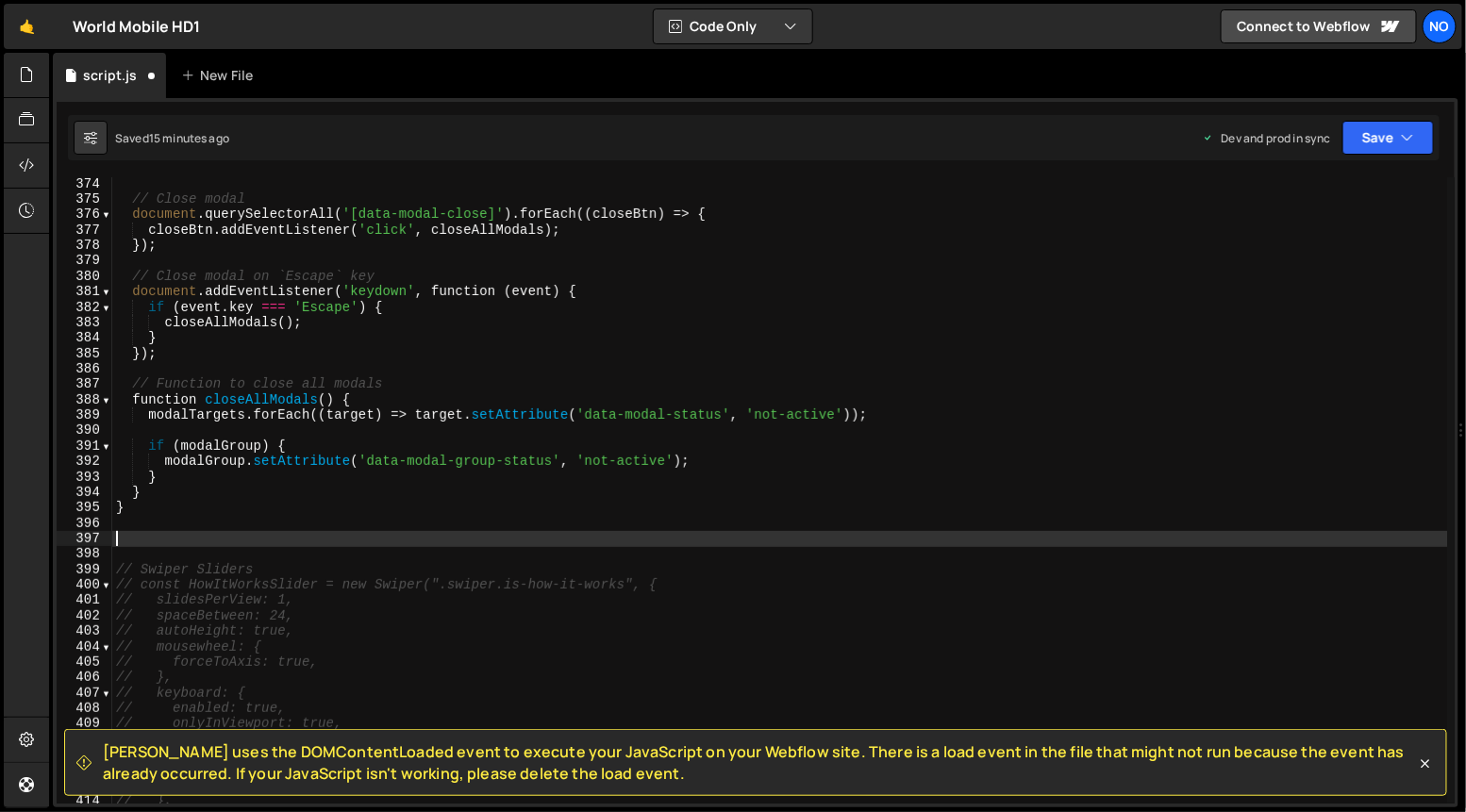
paste textarea "});"
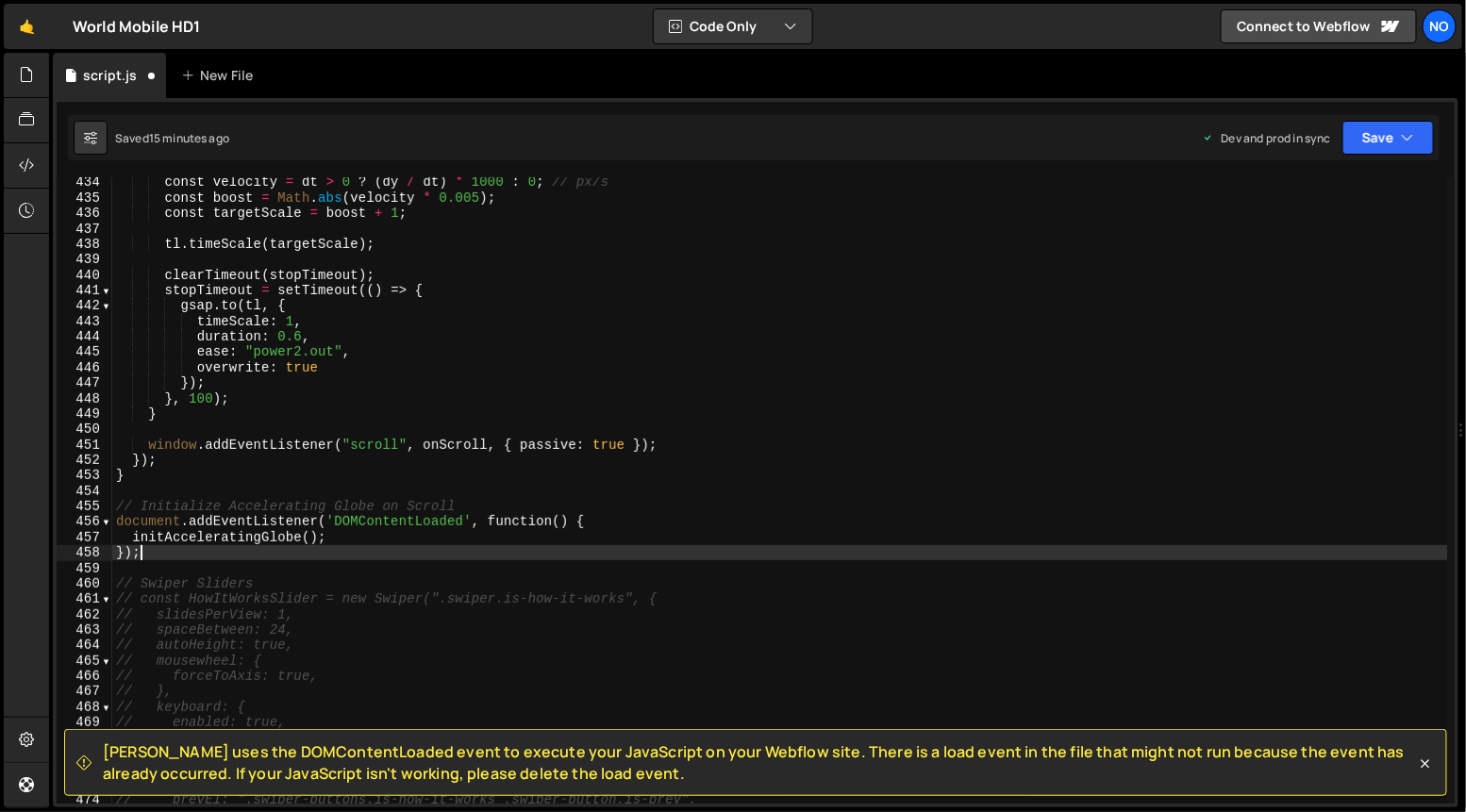
scroll to position [6689, 0]
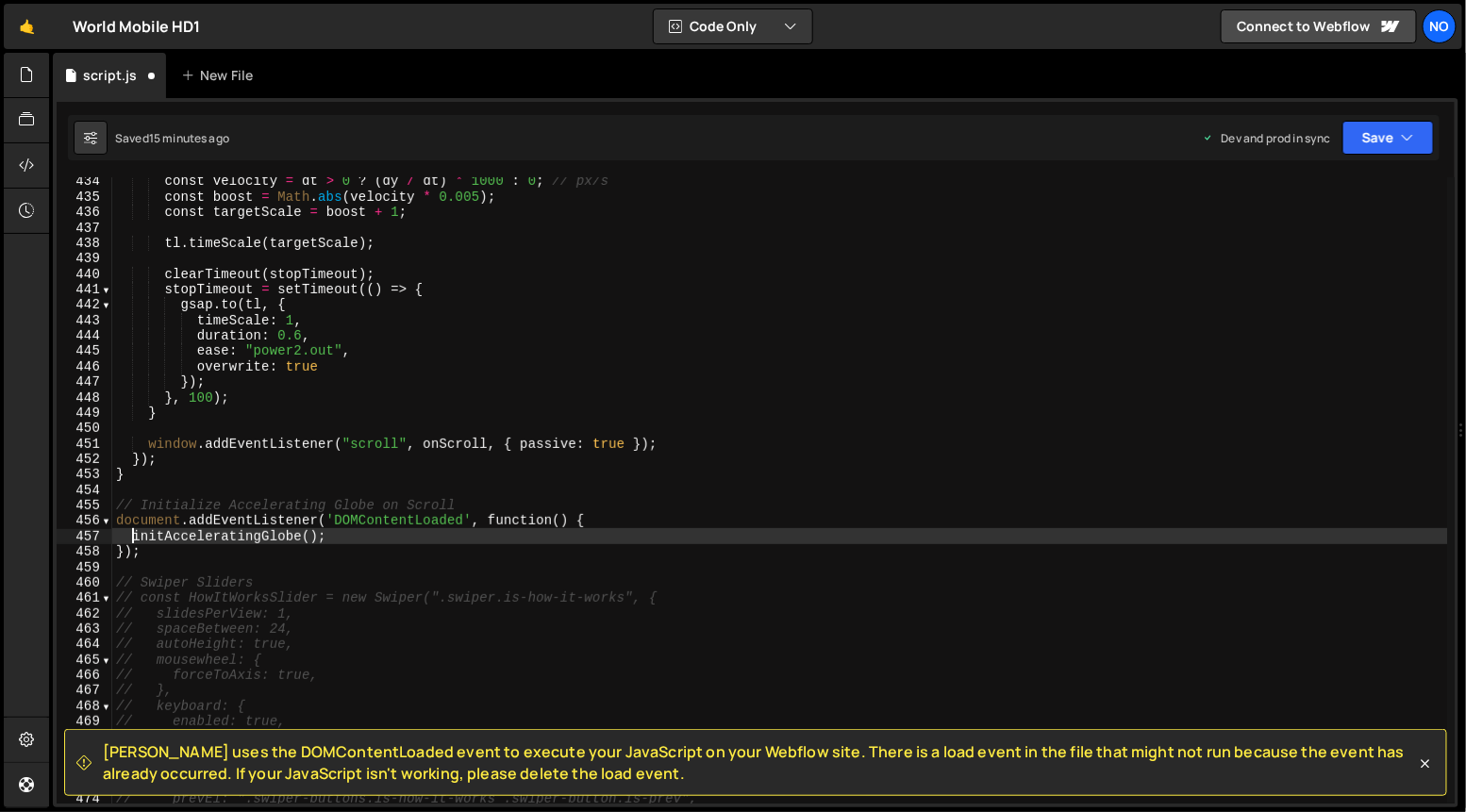
click at [134, 537] on div "const velocity = dt > 0 ? ( dy / dt ) * 1000 : 0 ; // px/s const boost = Math .…" at bounding box center [780, 503] width 1336 height 659
click at [318, 535] on div "const velocity = dt > 0 ? ( dy / dt ) * 1000 : 0 ; // px/s const boost = Math .…" at bounding box center [780, 503] width 1336 height 659
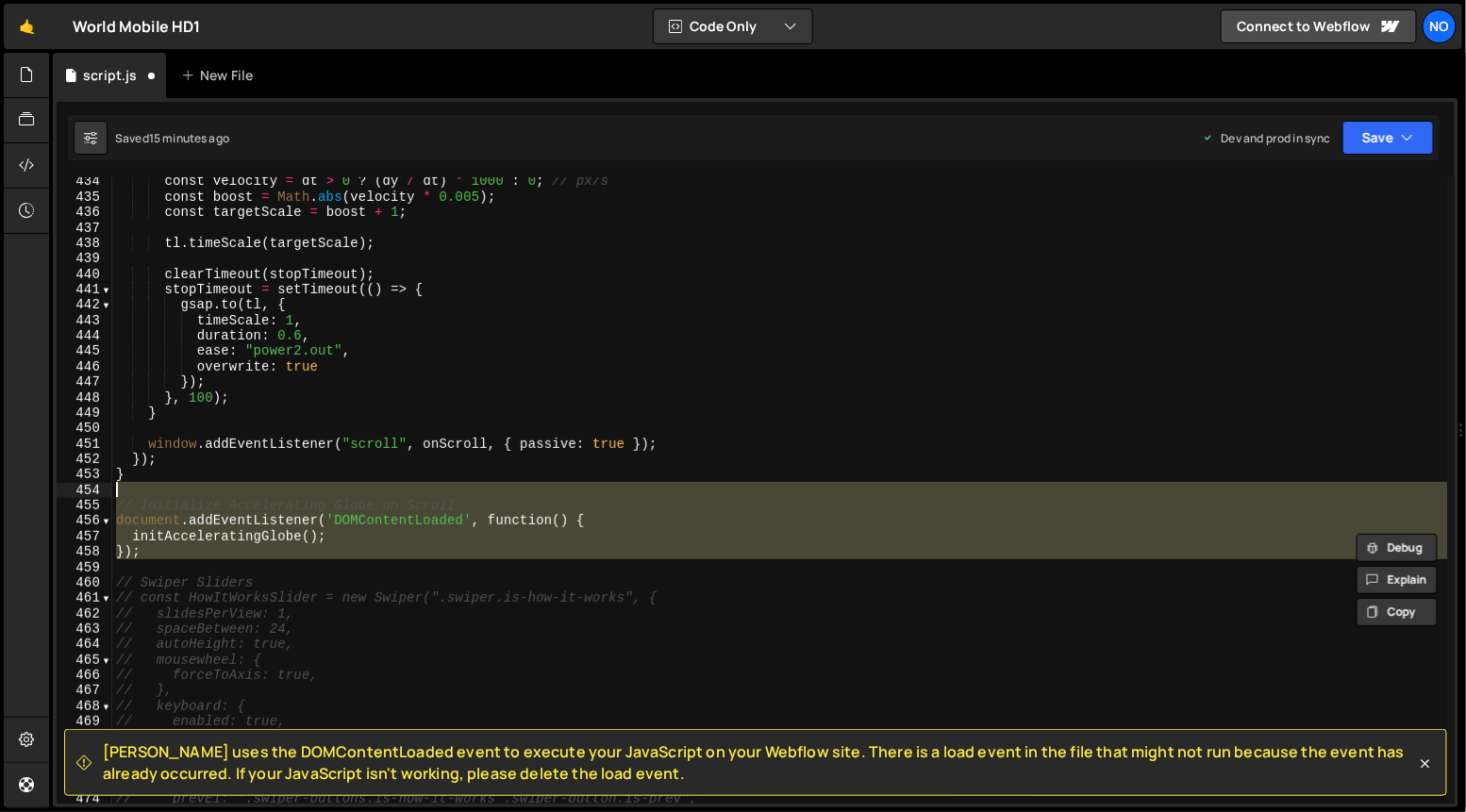
drag, startPoint x: 155, startPoint y: 559, endPoint x: 112, endPoint y: 493, distance: 78.8
click at [112, 493] on div "const velocity = dt > 0 ? ( dy / dt ) * 1000 : 0 ; // px/s const boost = Math .…" at bounding box center [780, 503] width 1336 height 659
type textarea "// Initialize Accelerating Globe on Scroll"
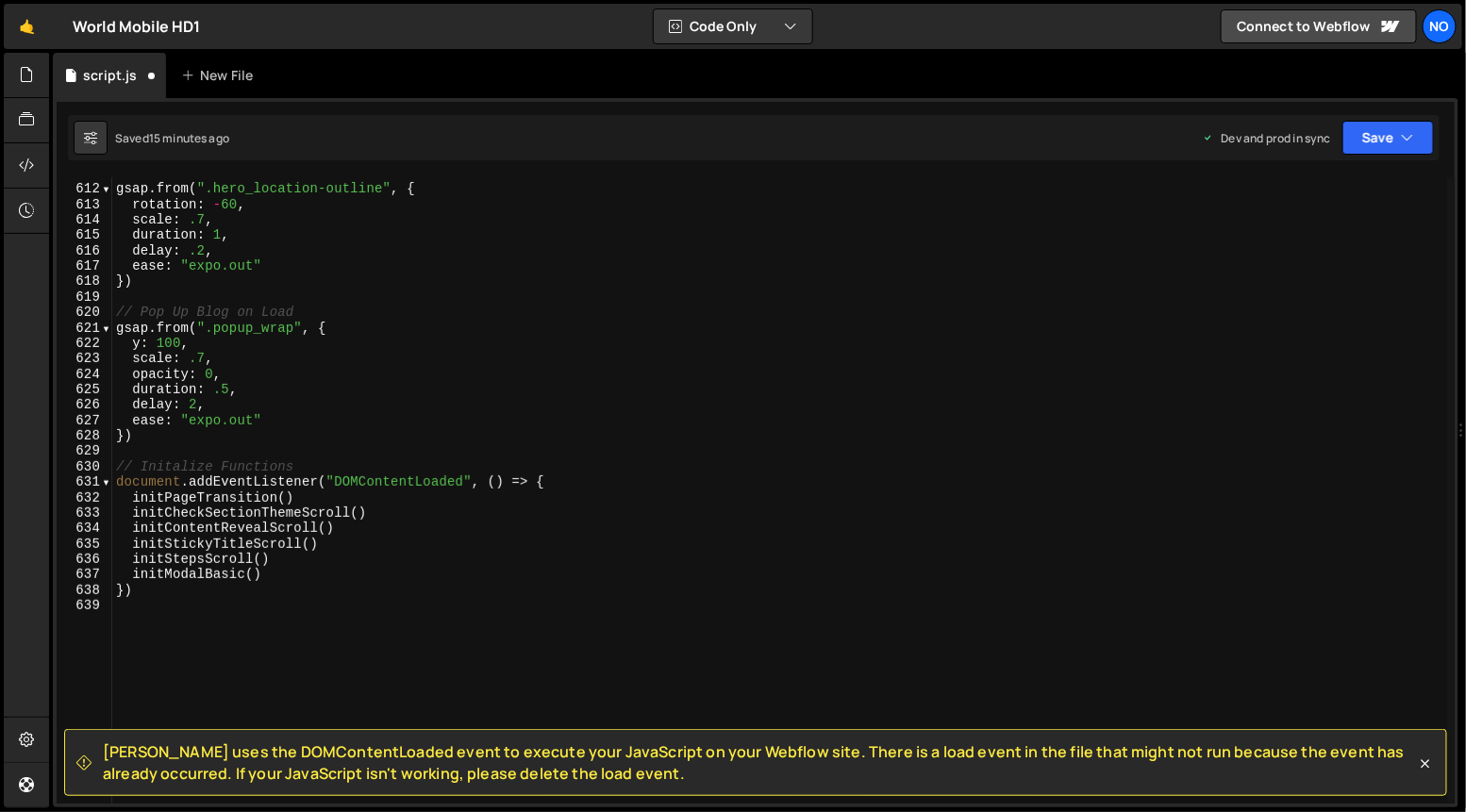
scroll to position [9431, 0]
click at [277, 573] on div "// Rotate Location on Load gsap . from ( ".hero_location-outline" , { rotation …" at bounding box center [780, 495] width 1336 height 659
type textarea "initModalBasic()"
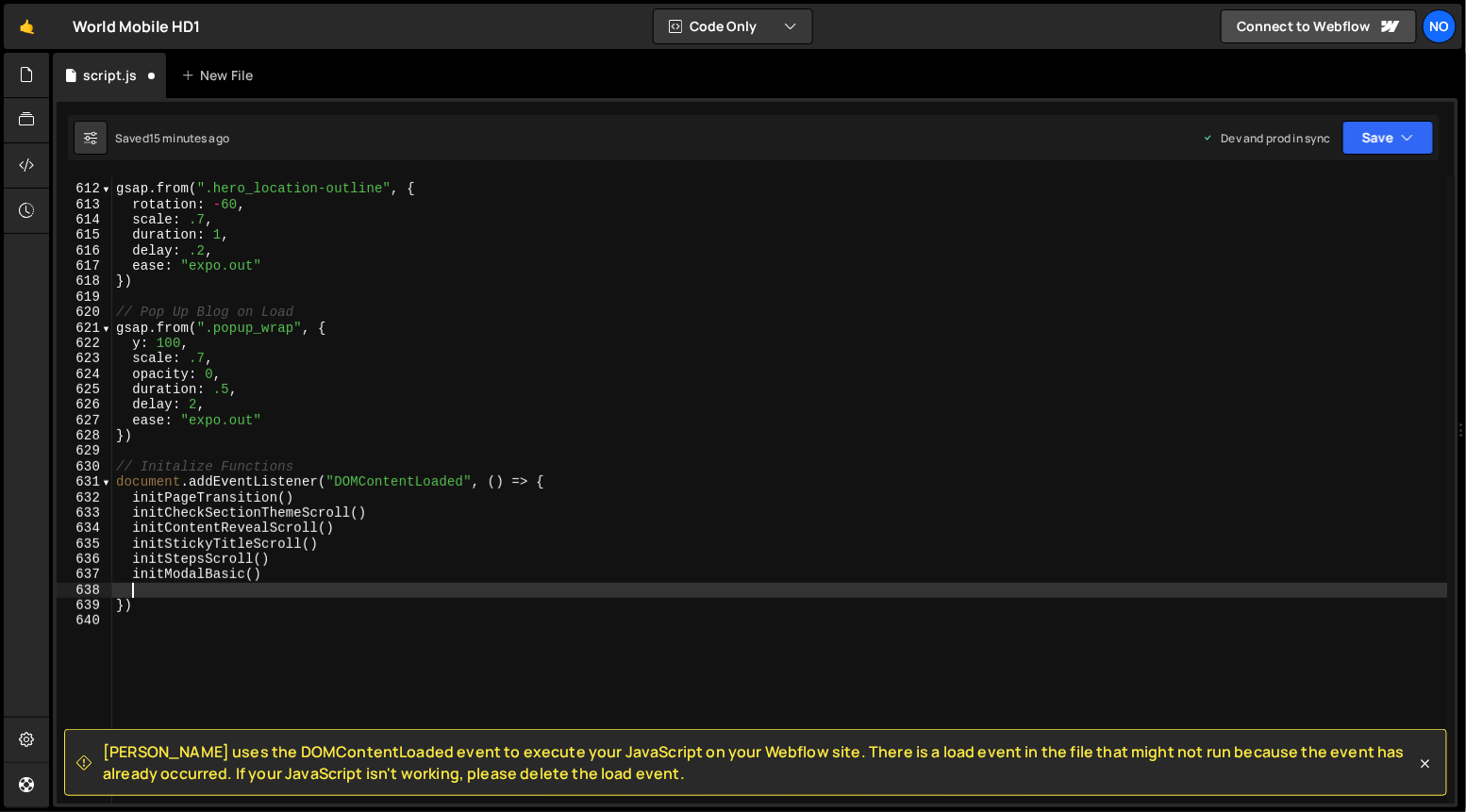
paste textarea "initAcceleratingGlobe()"
type textarea "initAcceleratingGlobe()"
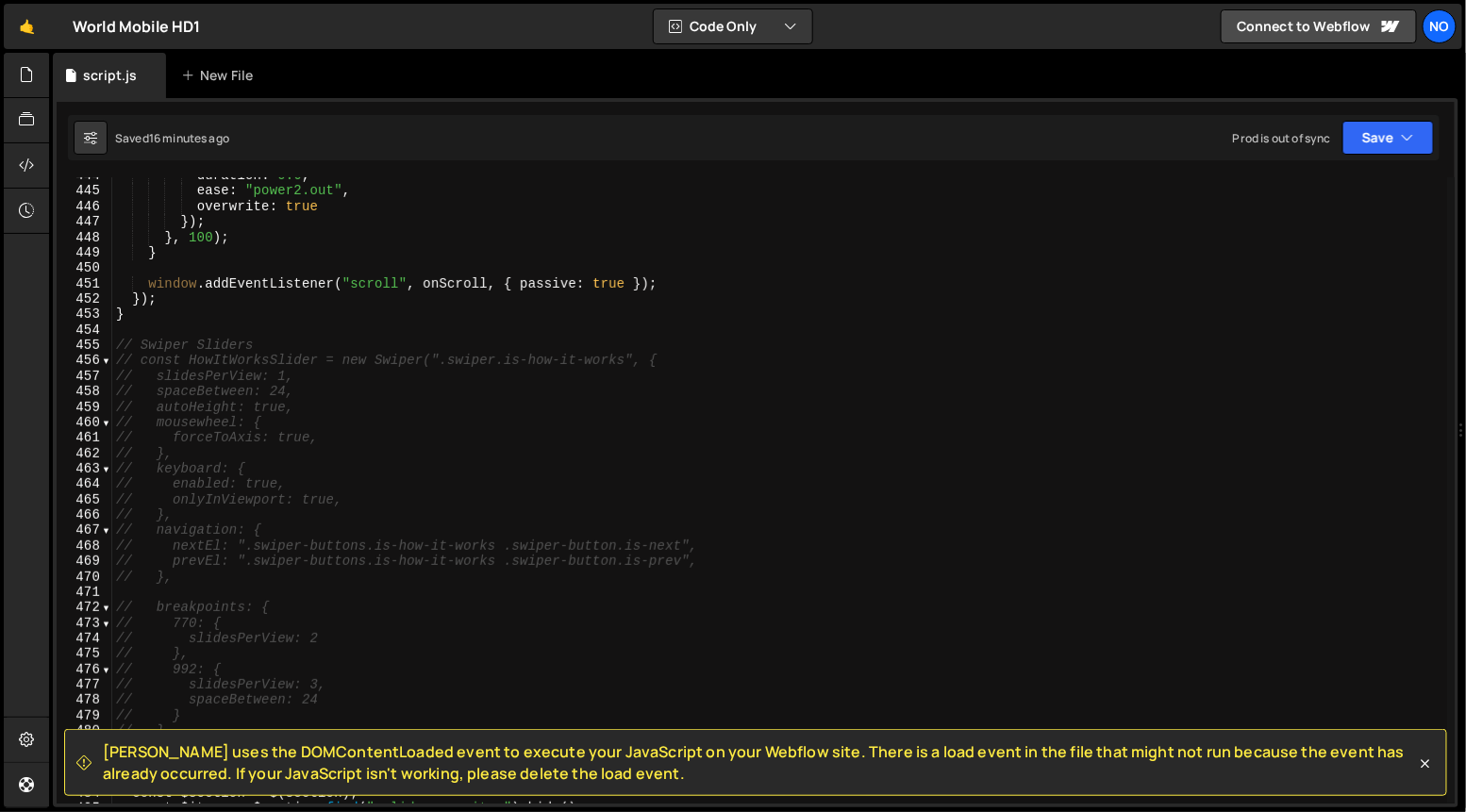
scroll to position [6884, 0]
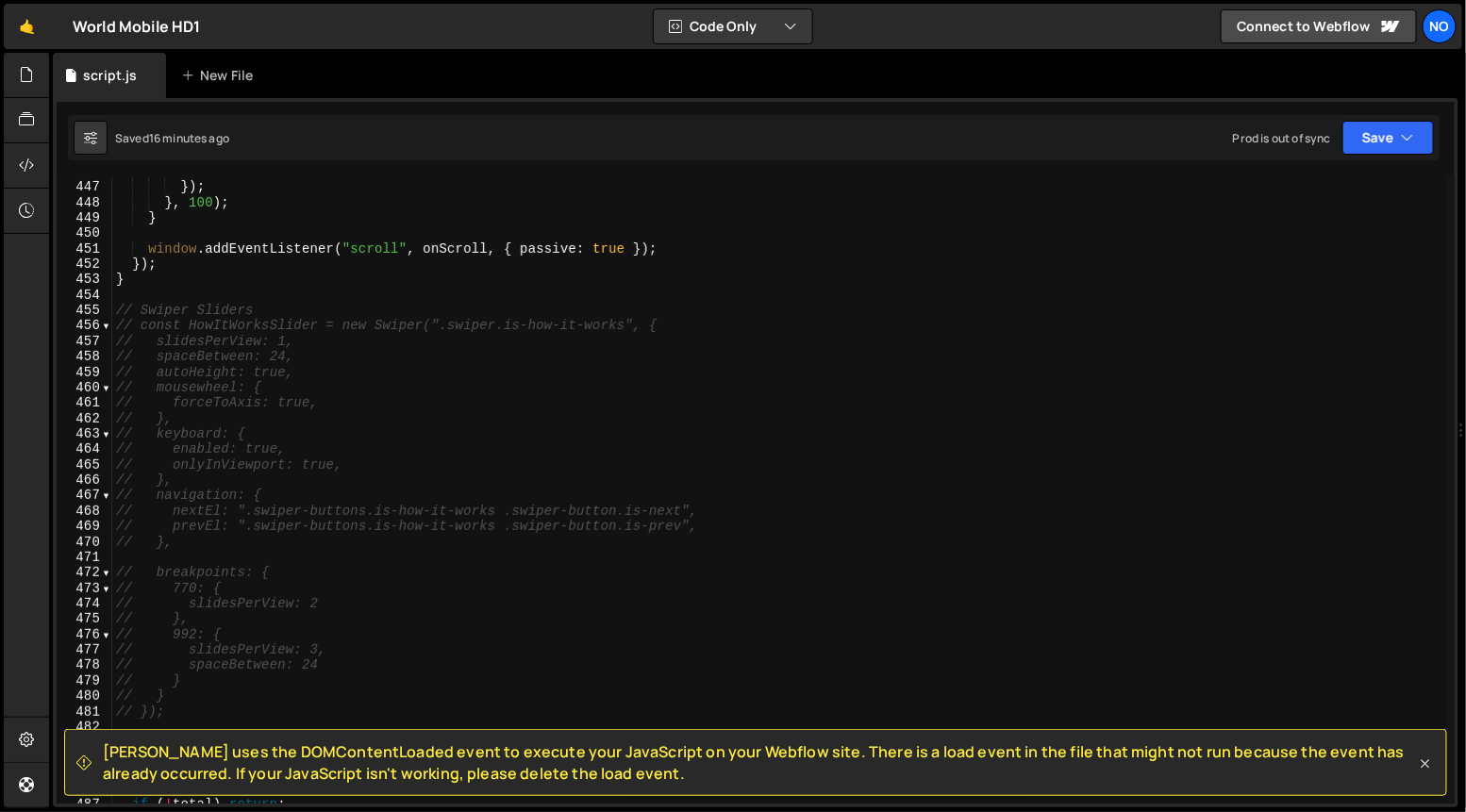
click at [1421, 766] on icon at bounding box center [1426, 764] width 19 height 19
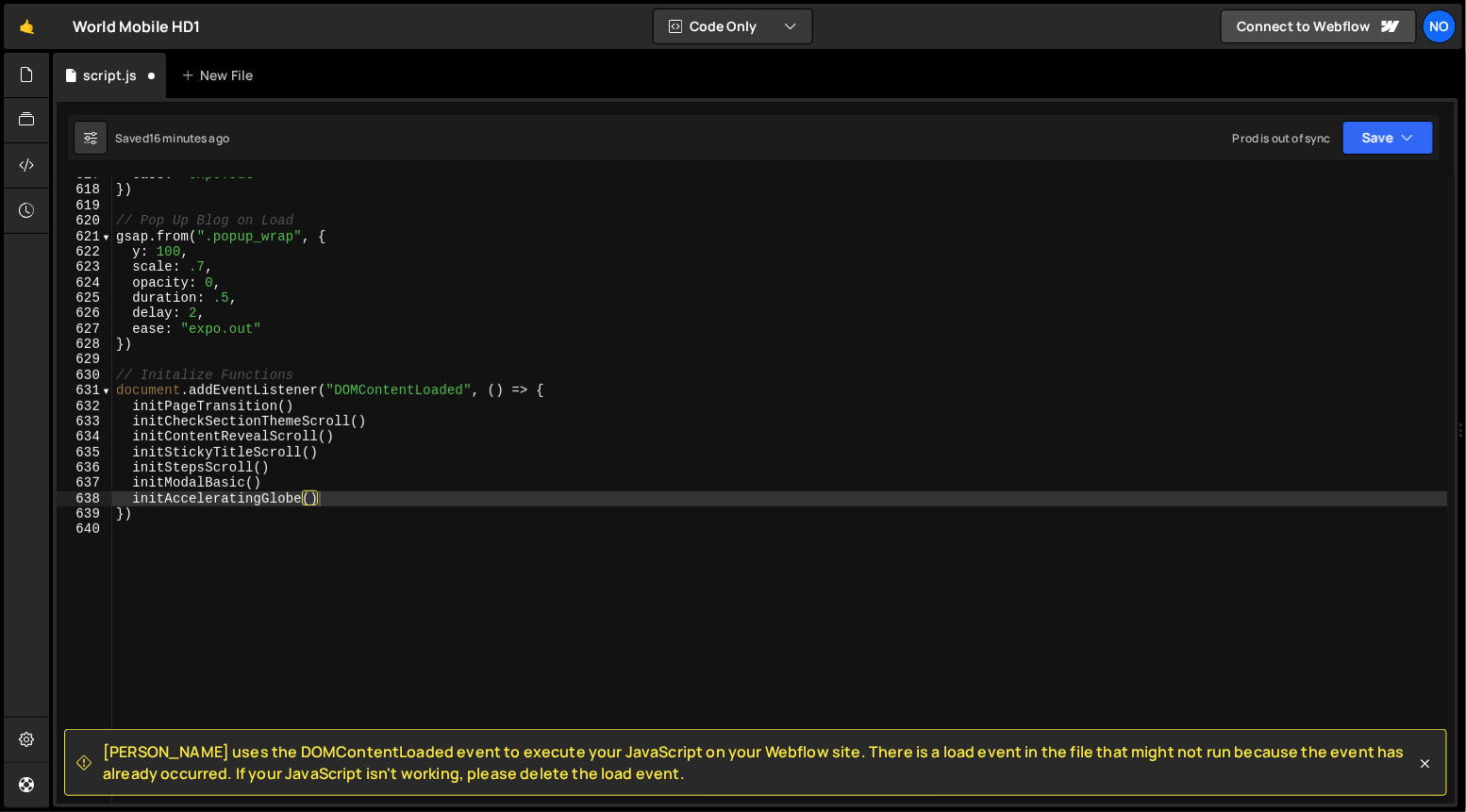
scroll to position [9522, 0]
click at [330, 503] on div "ease : "expo.out" }) // Pop Up Blog on Load gsap . from ( ".popup_wrap" , { y :…" at bounding box center [780, 496] width 1336 height 659
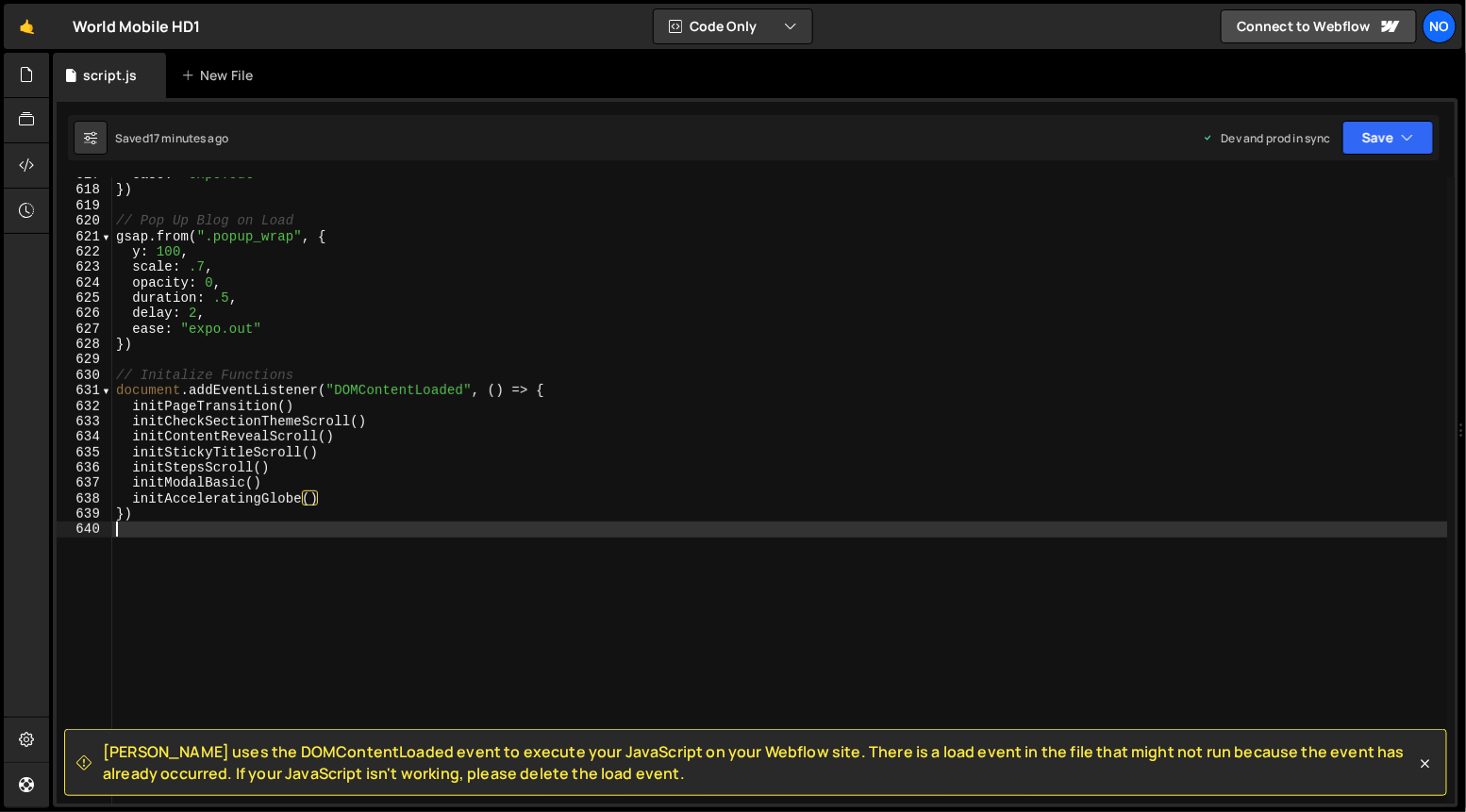
click at [330, 524] on div "ease : "expo.out" }) // Pop Up Blog on Load gsap . from ( ".popup_wrap" , { y :…" at bounding box center [780, 496] width 1336 height 659
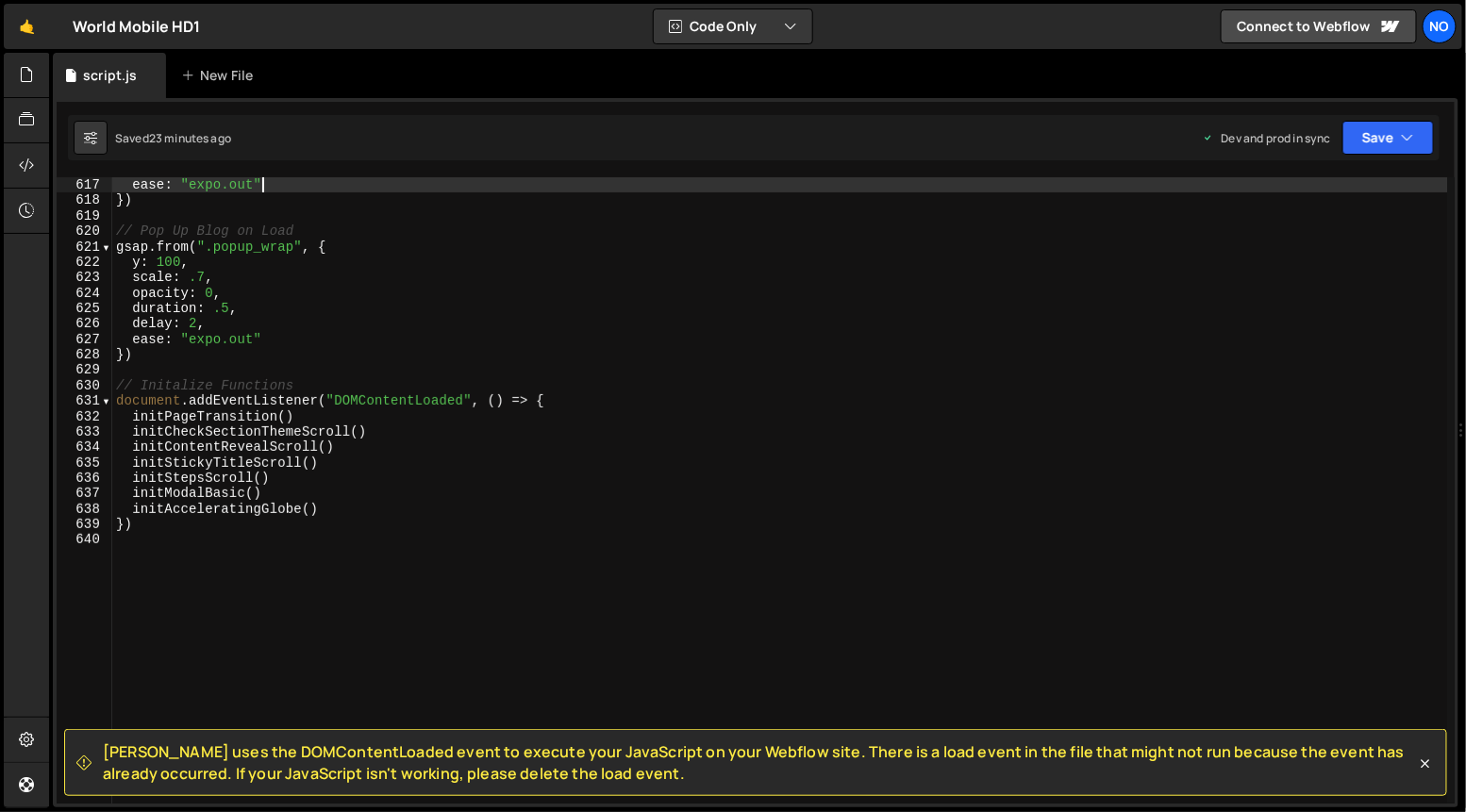
click at [908, 181] on div "ease : "expo.out" }) // Pop Up Blog on Load gsap . from ( ".popup_wrap" , { y :…" at bounding box center [780, 507] width 1336 height 659
type textarea "ease: "expo.out""
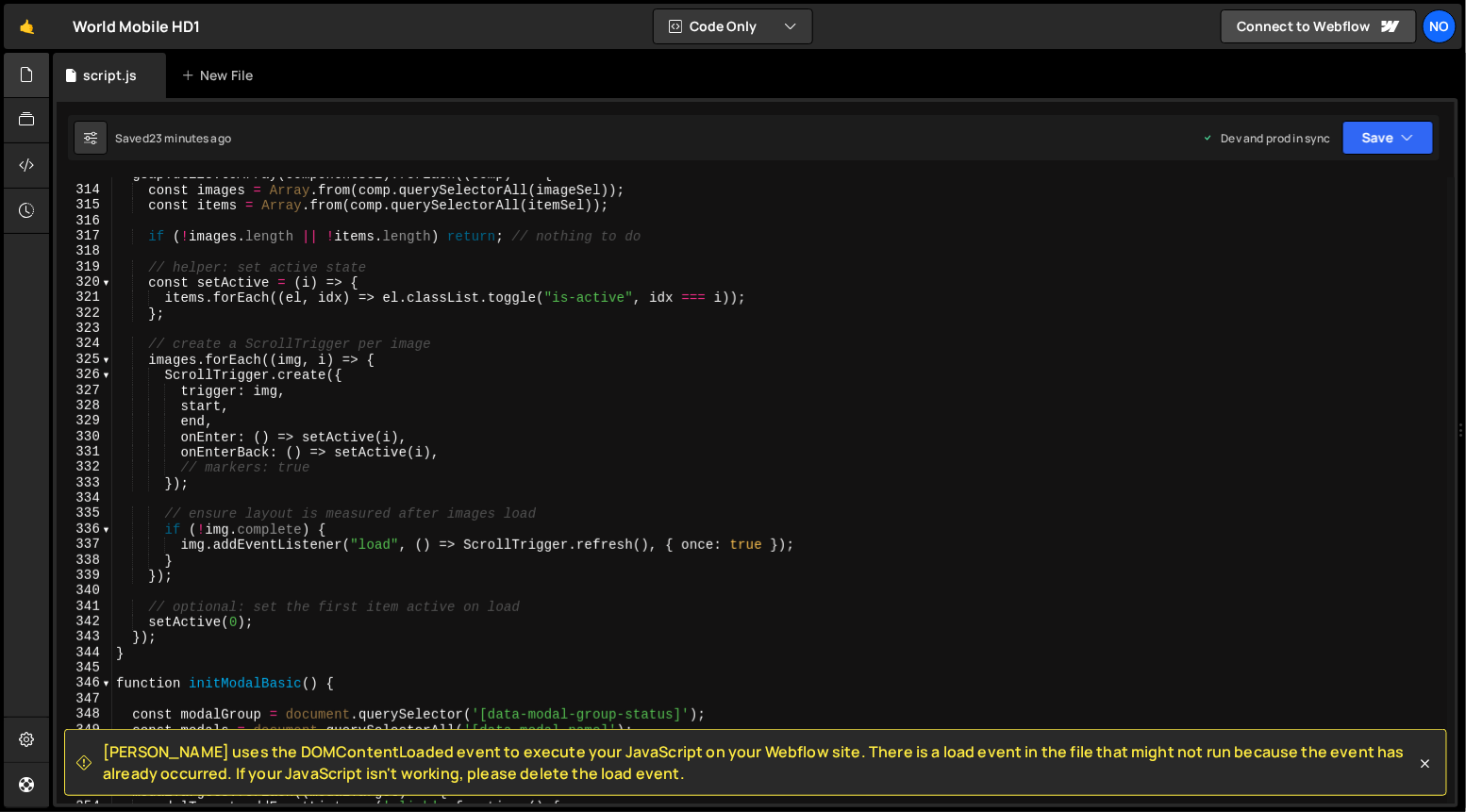
scroll to position [4770, 0]
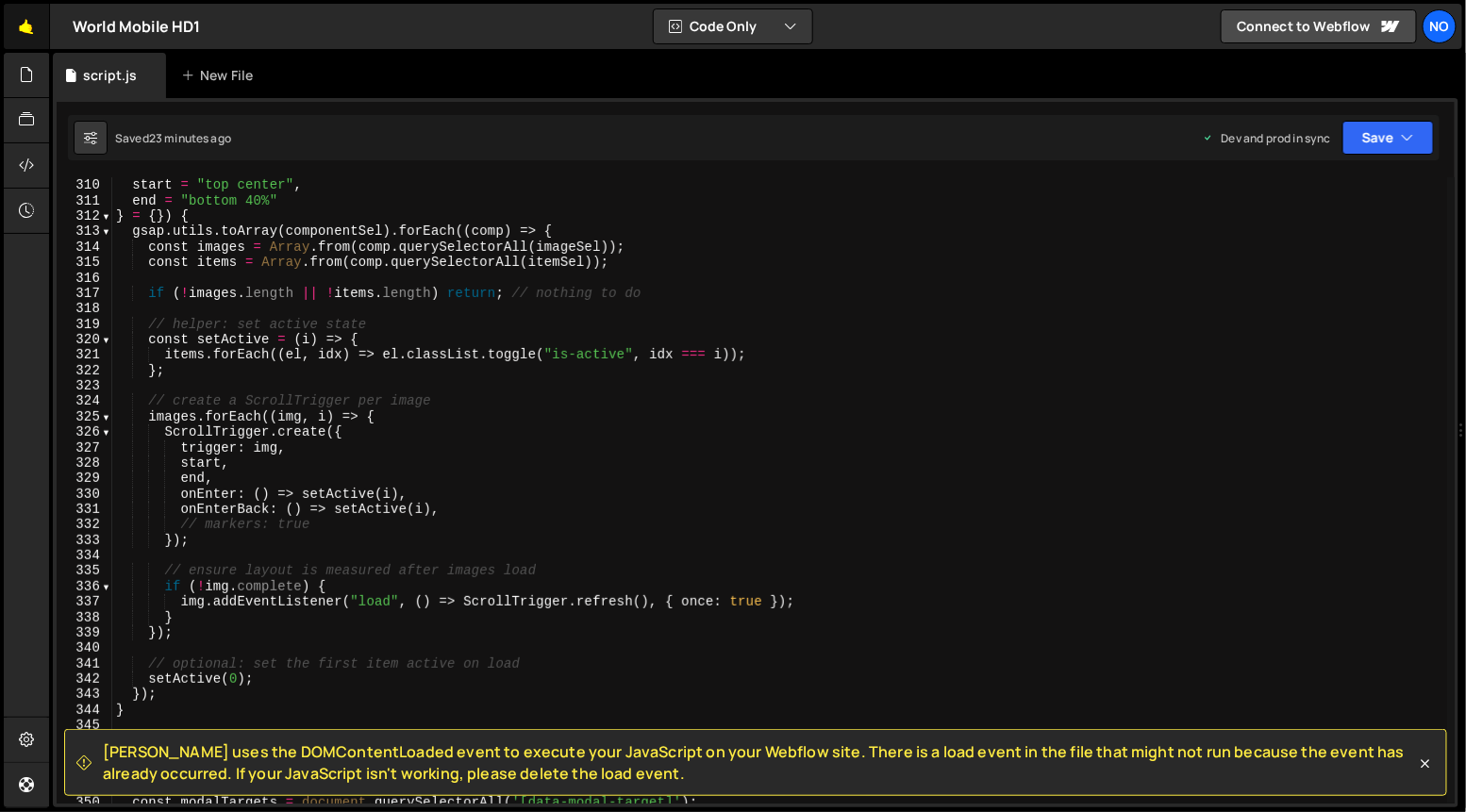
click at [28, 28] on link "🤙" at bounding box center [27, 27] width 46 height 45
